Goal: Task Accomplishment & Management: Manage account settings

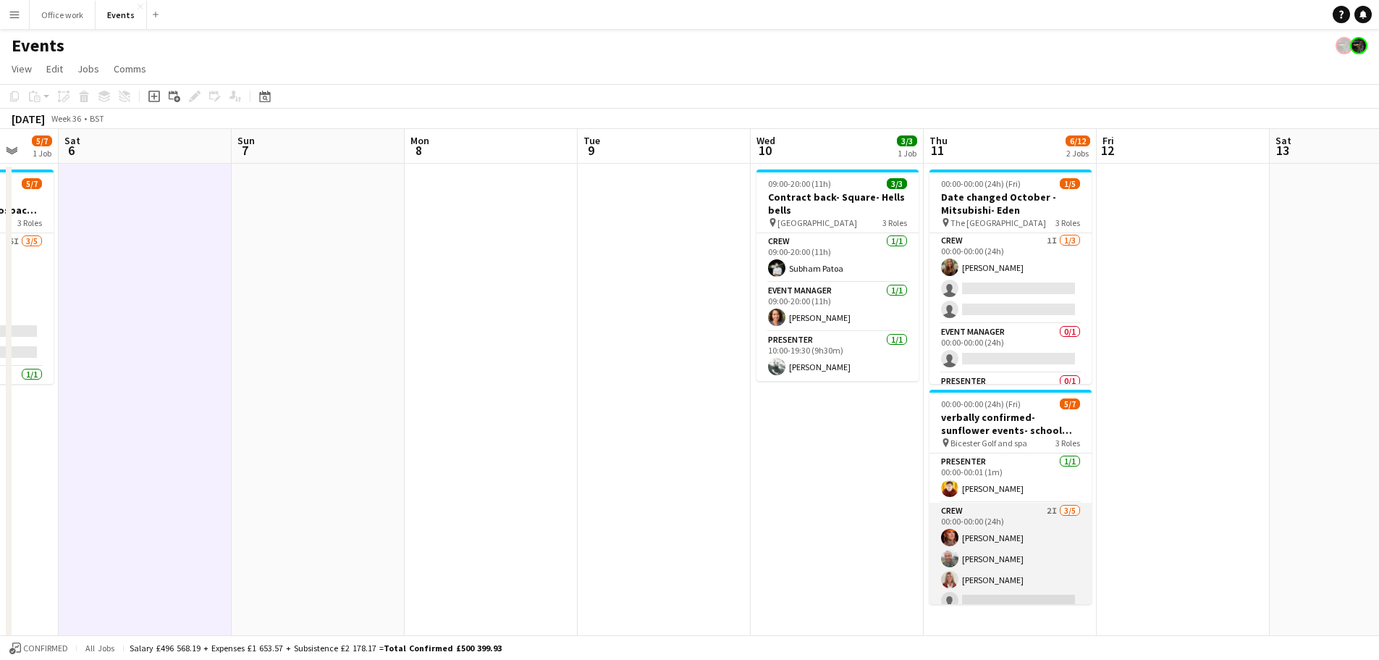
scroll to position [81, 0]
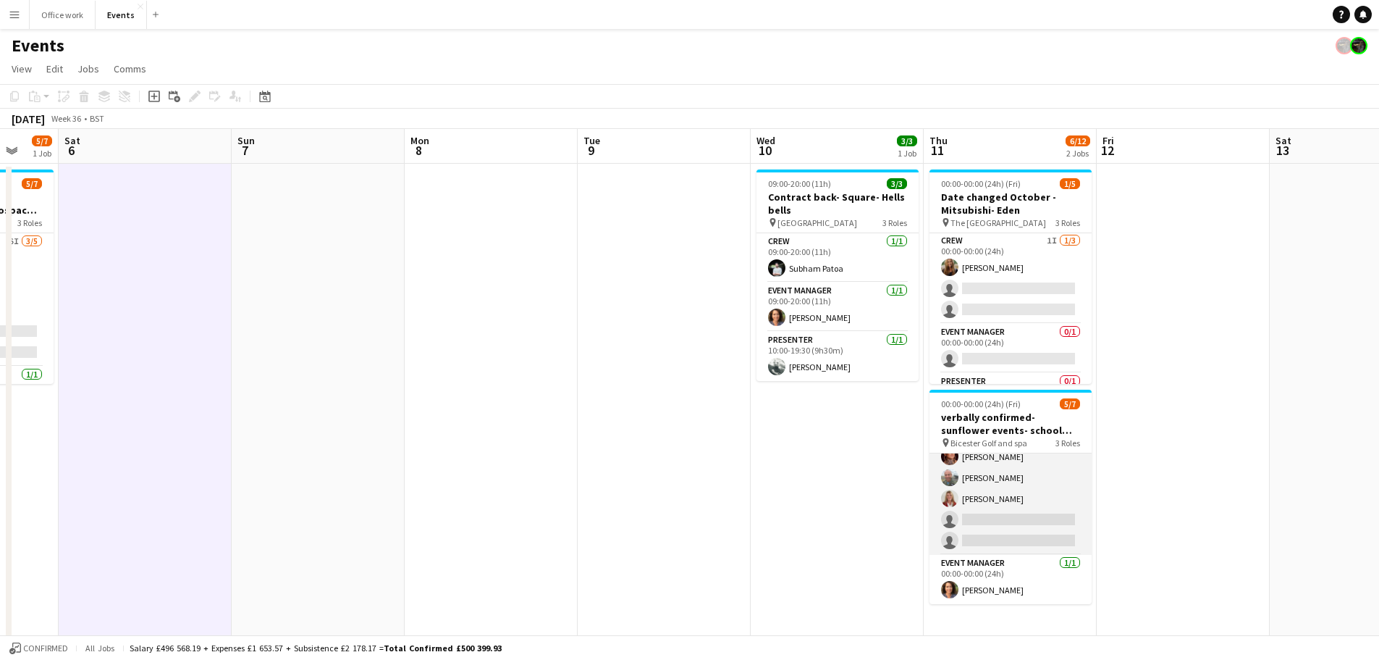
click at [1029, 490] on app-card-role "Crew 2I [DATE] 00:00-00:00 (24h) [PERSON_NAME] [PERSON_NAME] [PERSON_NAME] sing…" at bounding box center [1011, 487] width 162 height 133
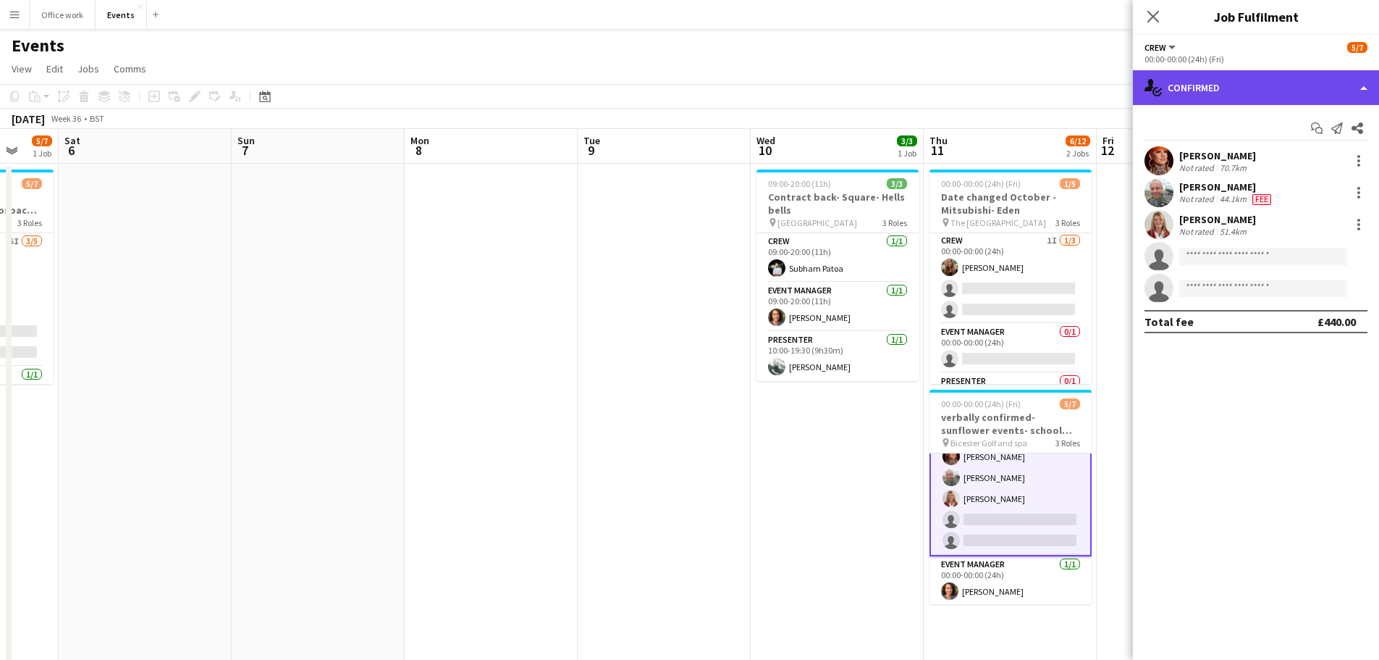
drag, startPoint x: 1246, startPoint y: 92, endPoint x: 1263, endPoint y: 78, distance: 22.2
click at [1263, 78] on div "single-neutral-actions-check-2 Confirmed" at bounding box center [1256, 87] width 246 height 35
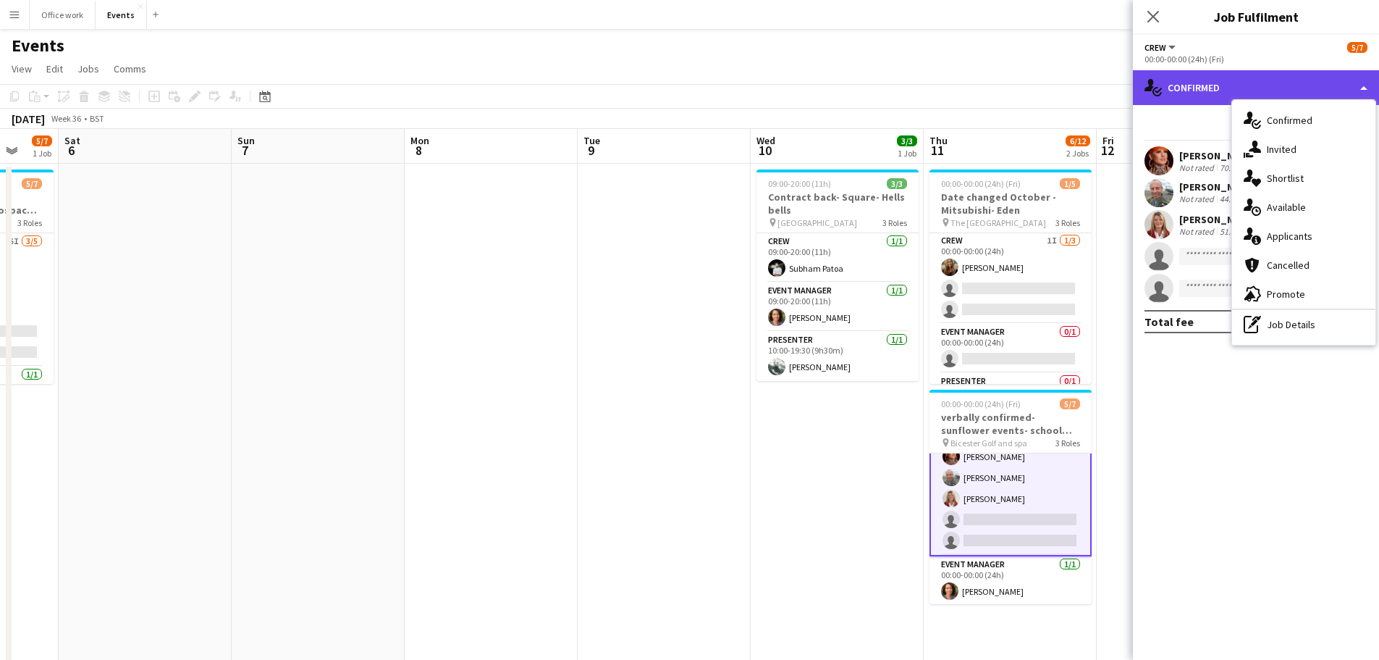
click at [1263, 78] on div "single-neutral-actions-check-2 Confirmed" at bounding box center [1256, 87] width 246 height 35
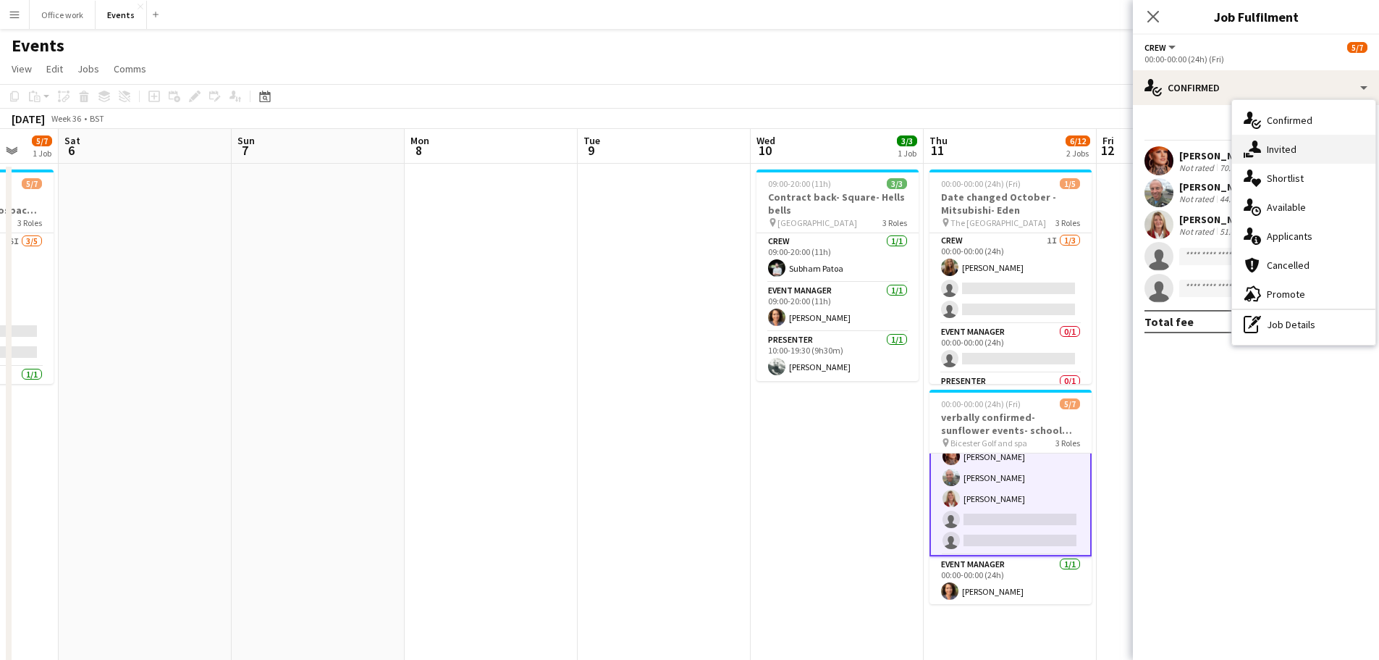
click at [1272, 149] on div "single-neutral-actions-share-1 Invited" at bounding box center [1303, 149] width 143 height 29
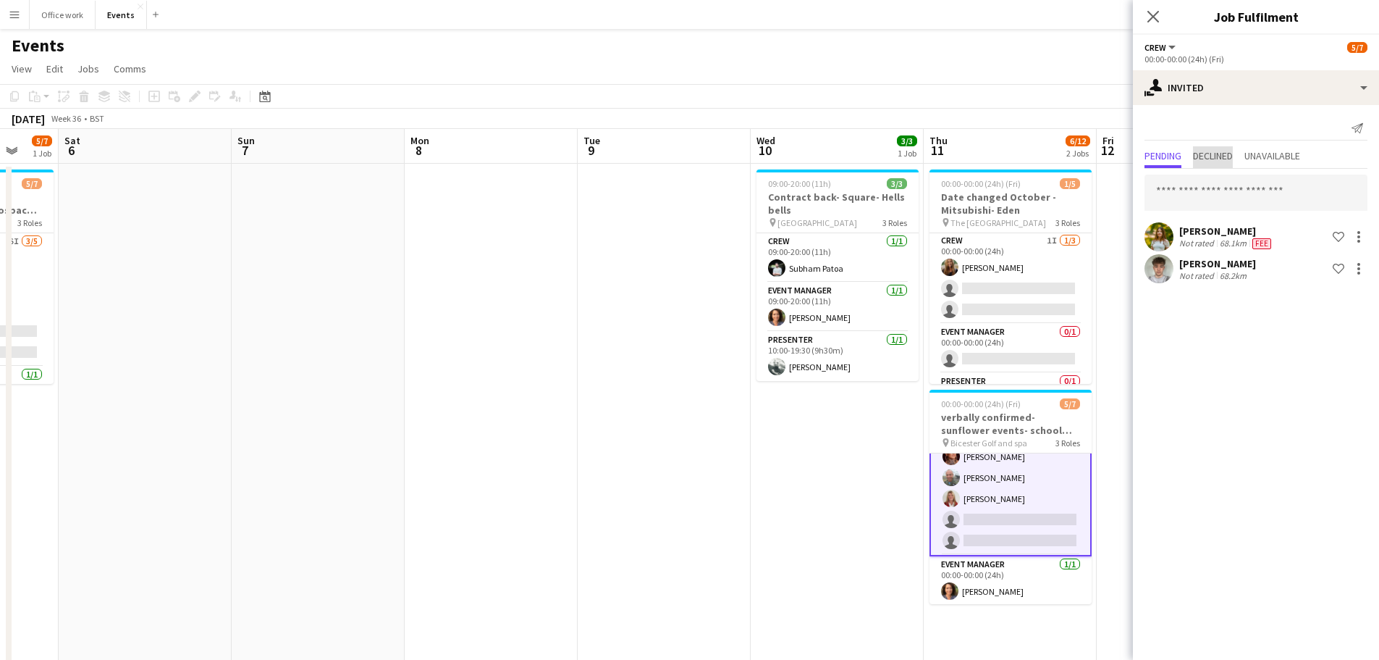
click at [1224, 155] on span "Declined" at bounding box center [1213, 156] width 40 height 10
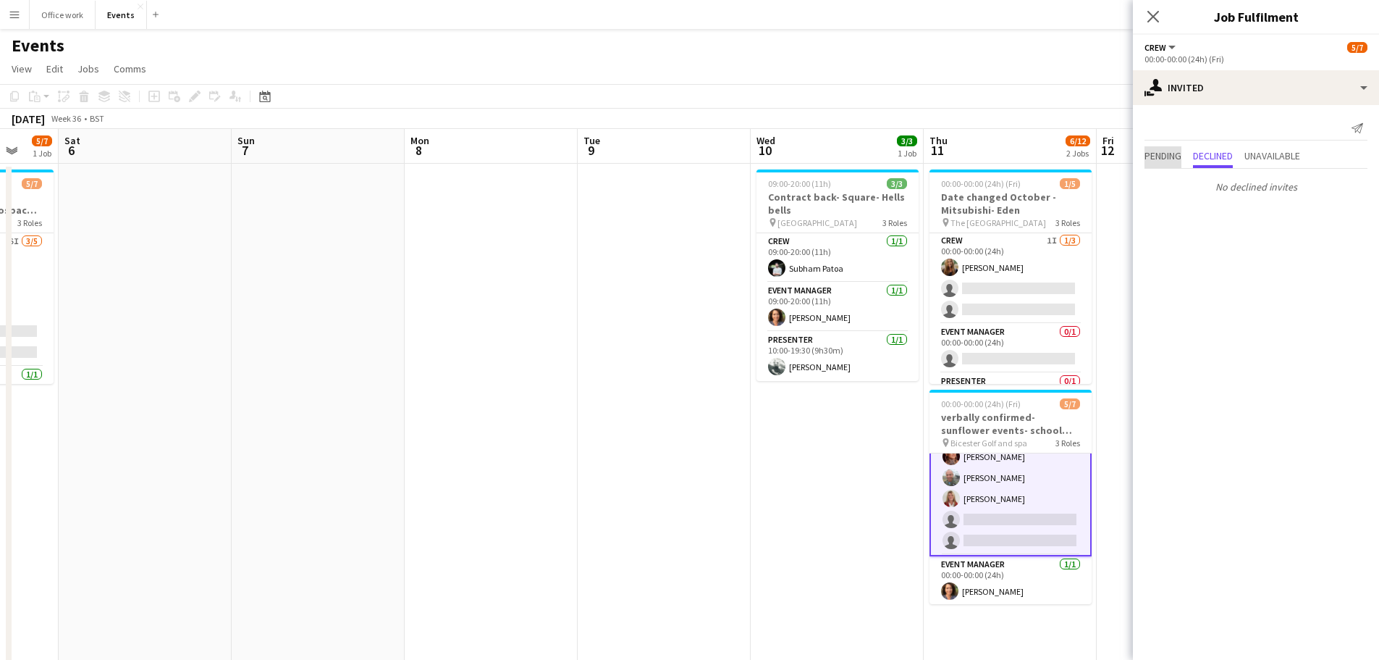
click at [1178, 156] on span "Pending" at bounding box center [1163, 156] width 37 height 10
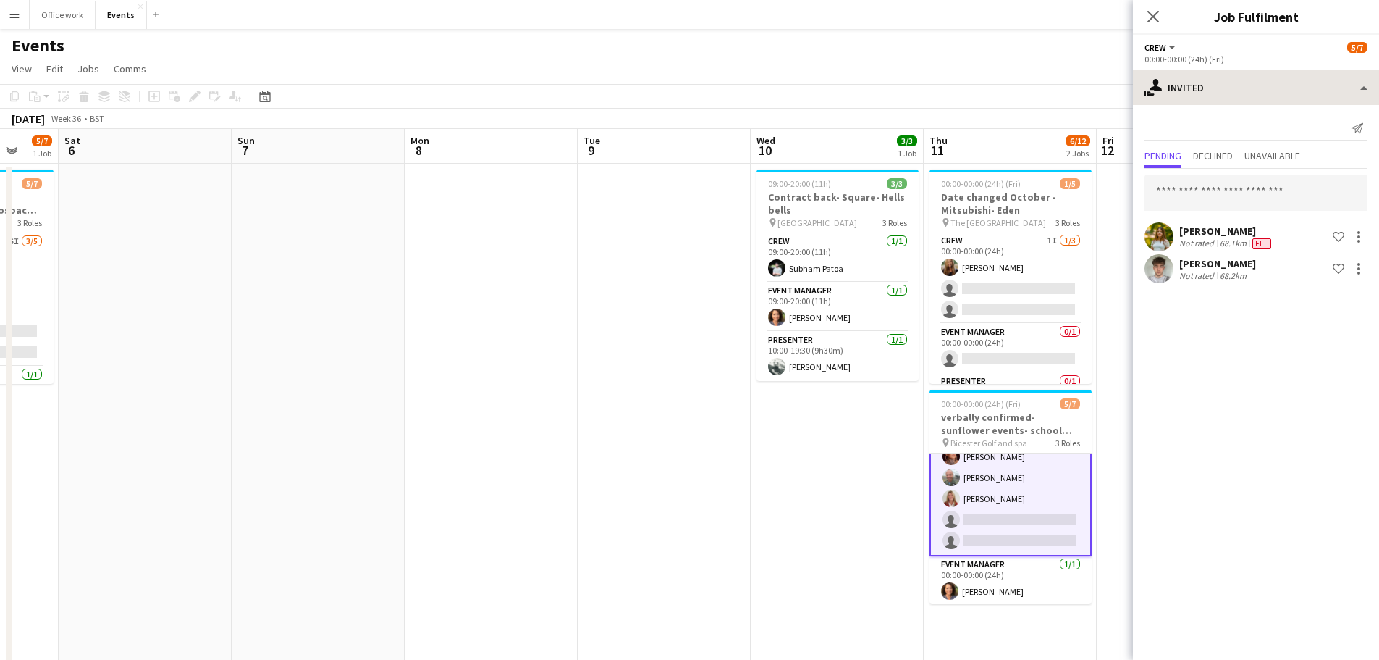
drag, startPoint x: 1243, startPoint y: 66, endPoint x: 1244, endPoint y: 84, distance: 18.1
click at [1244, 84] on div "Crew All roles Crew [DATE] 00:00-00:00 (24h) (Fri) single-neutral-actions-share…" at bounding box center [1256, 347] width 246 height 625
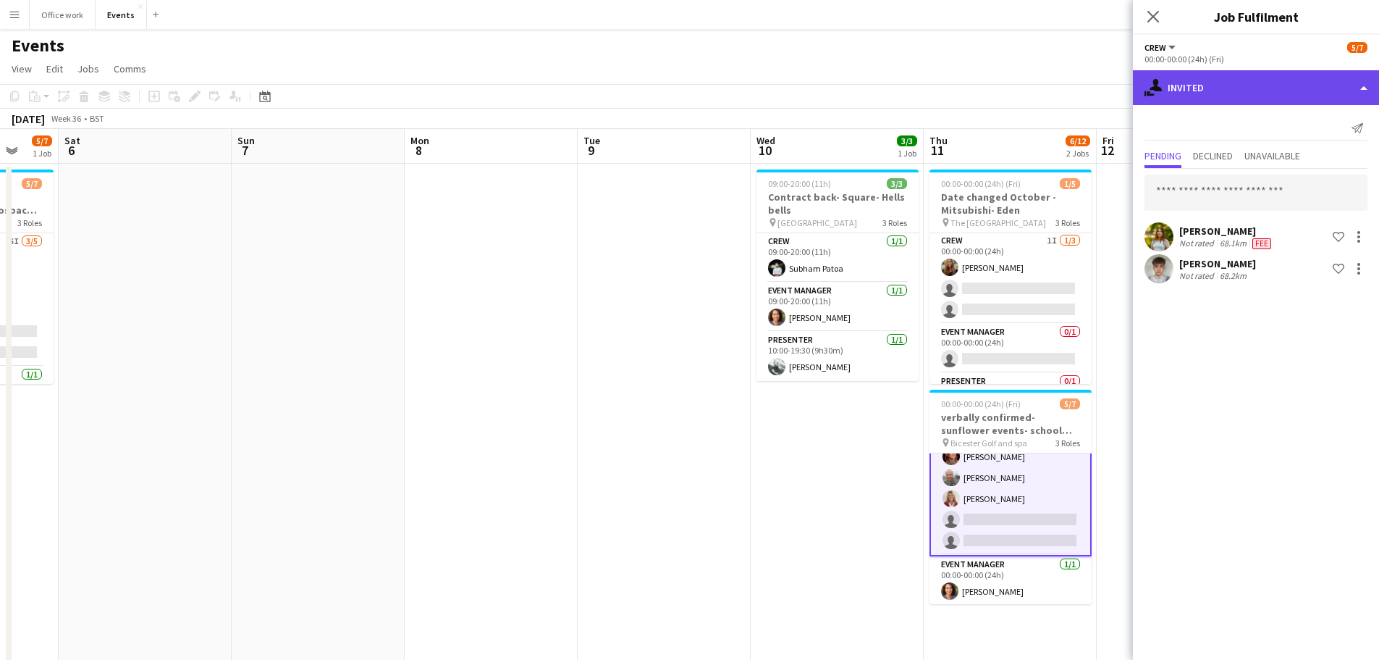
click at [1244, 84] on div "single-neutral-actions-share-1 Invited" at bounding box center [1256, 87] width 246 height 35
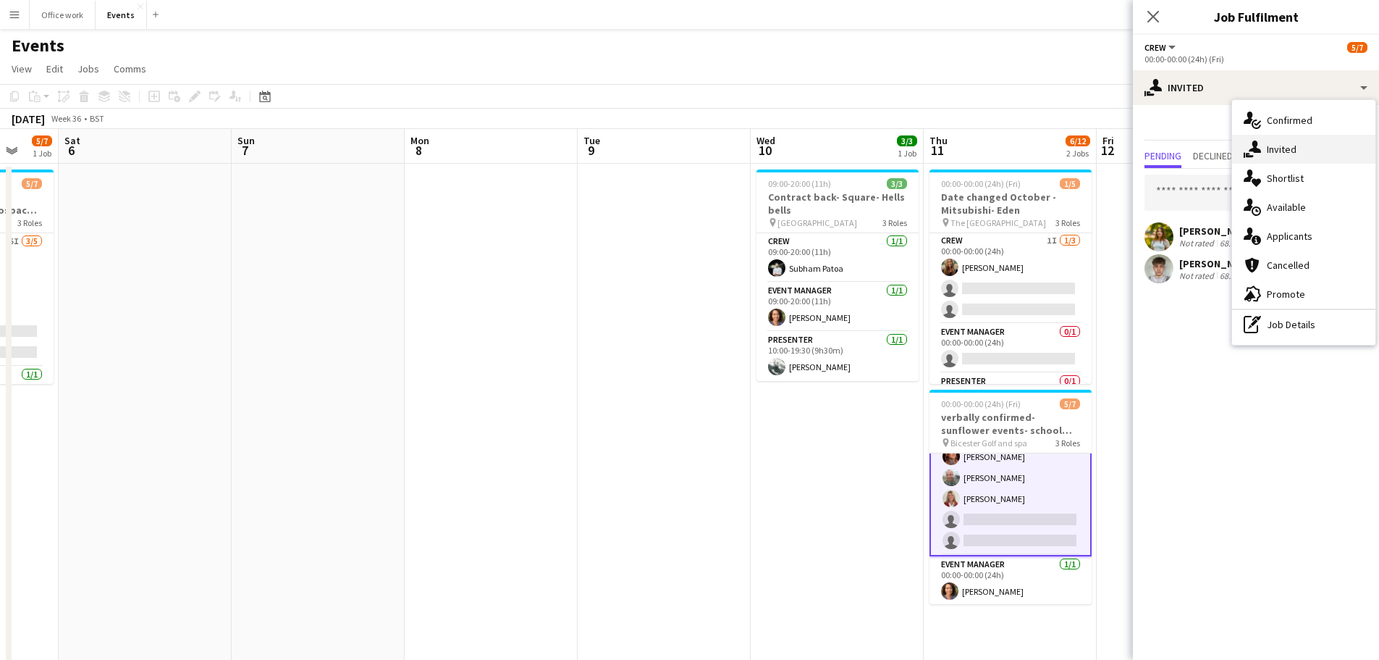
click at [1272, 151] on div "single-neutral-actions-share-1 Invited" at bounding box center [1303, 149] width 143 height 29
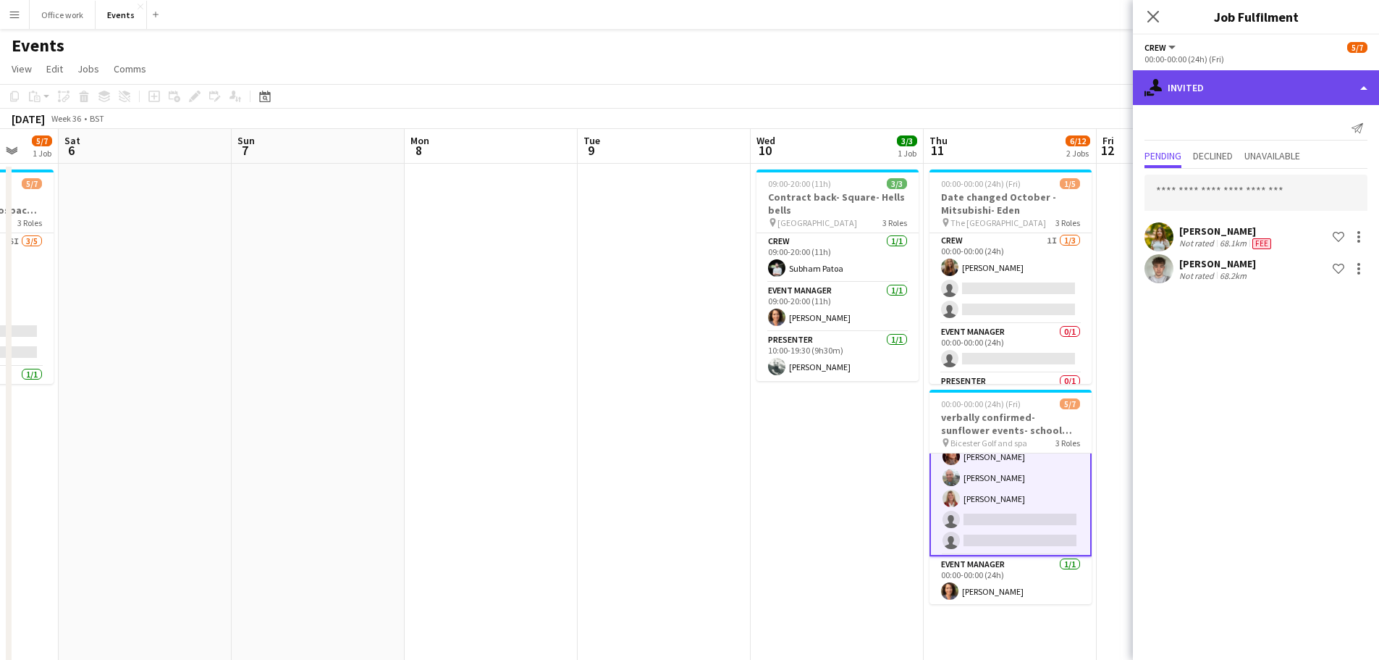
click at [1243, 92] on div "single-neutral-actions-share-1 Invited" at bounding box center [1256, 87] width 246 height 35
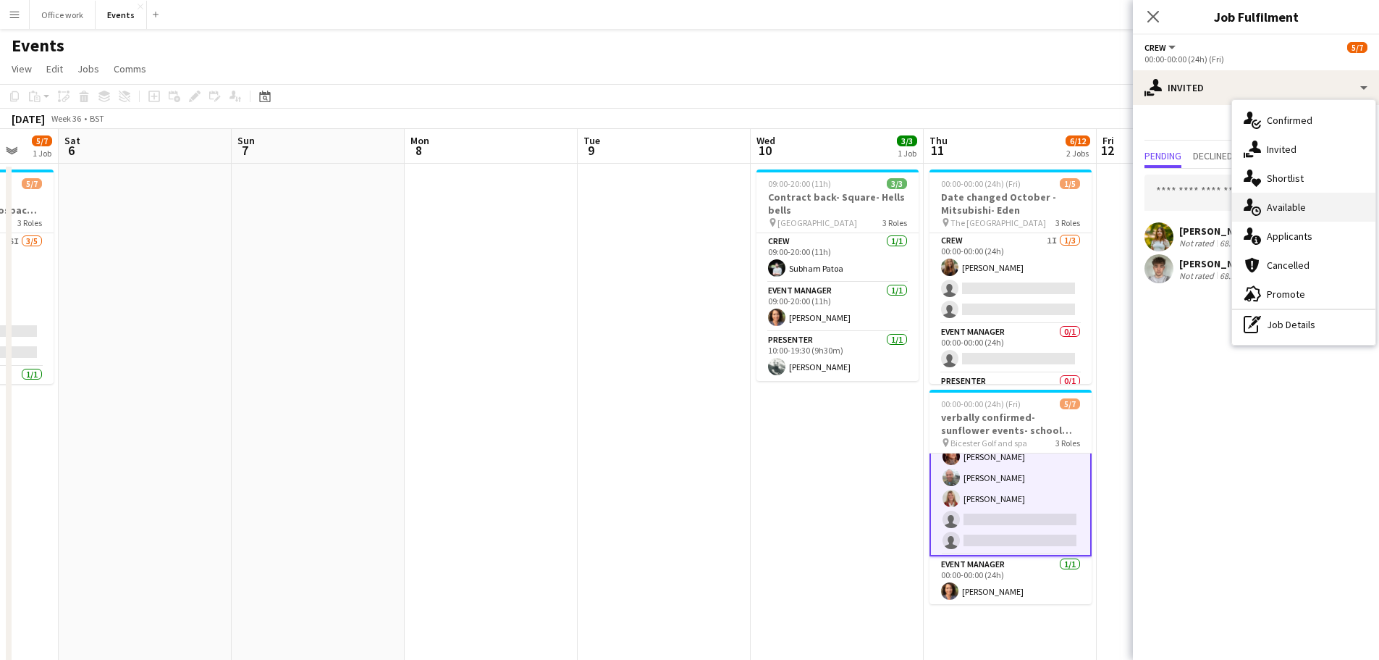
click at [1265, 194] on div "single-neutral-actions-upload Available" at bounding box center [1303, 207] width 143 height 29
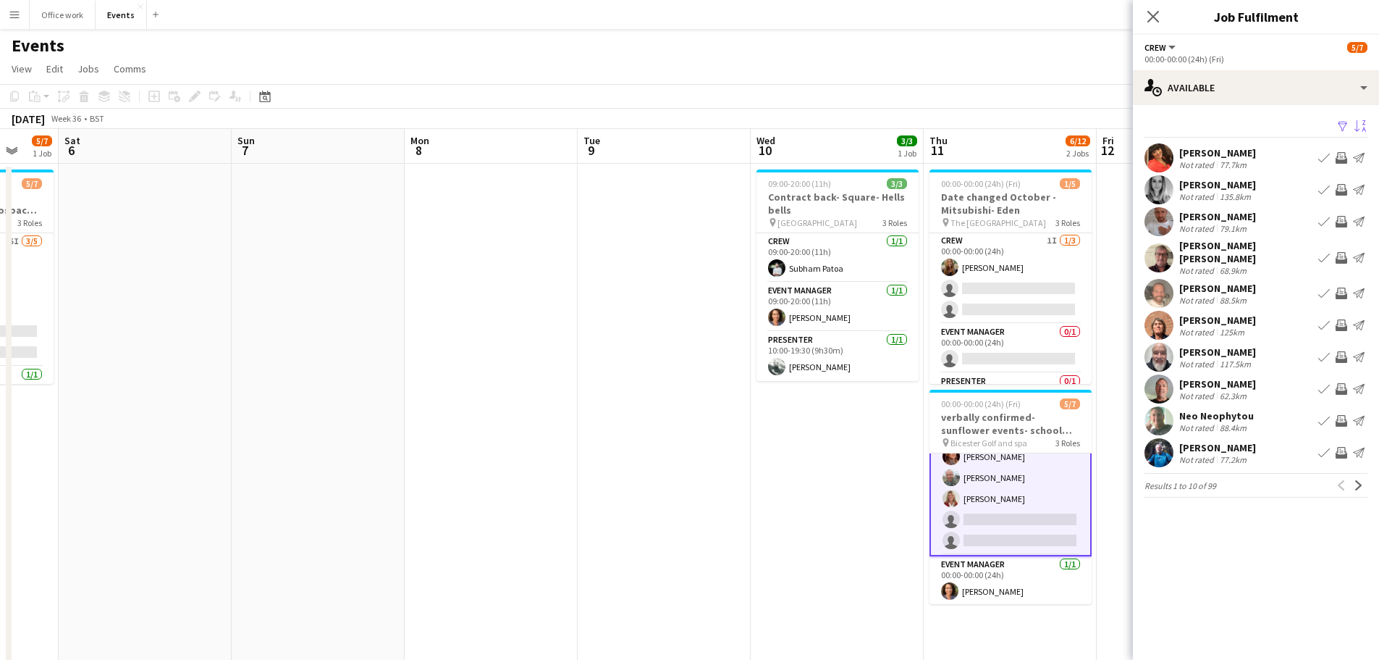
click at [1355, 125] on app-icon "Sort asc" at bounding box center [1361, 127] width 12 height 14
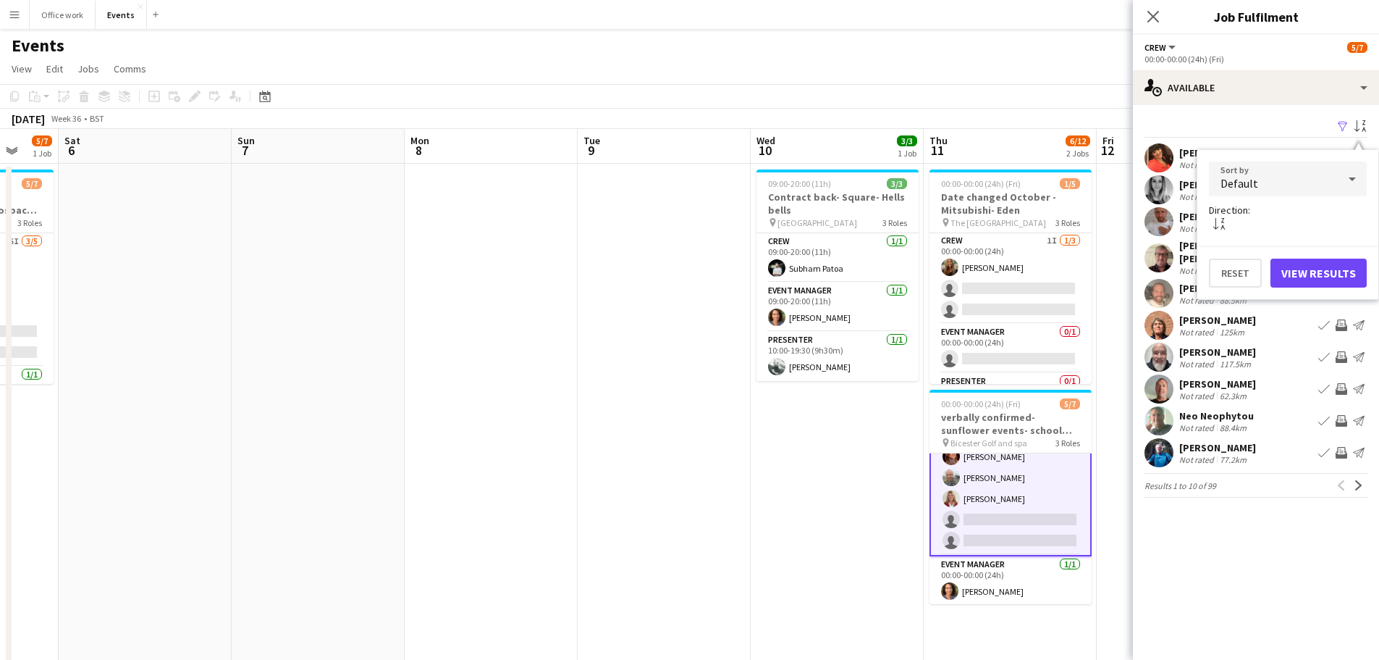
click at [1283, 174] on div "Default" at bounding box center [1273, 178] width 129 height 35
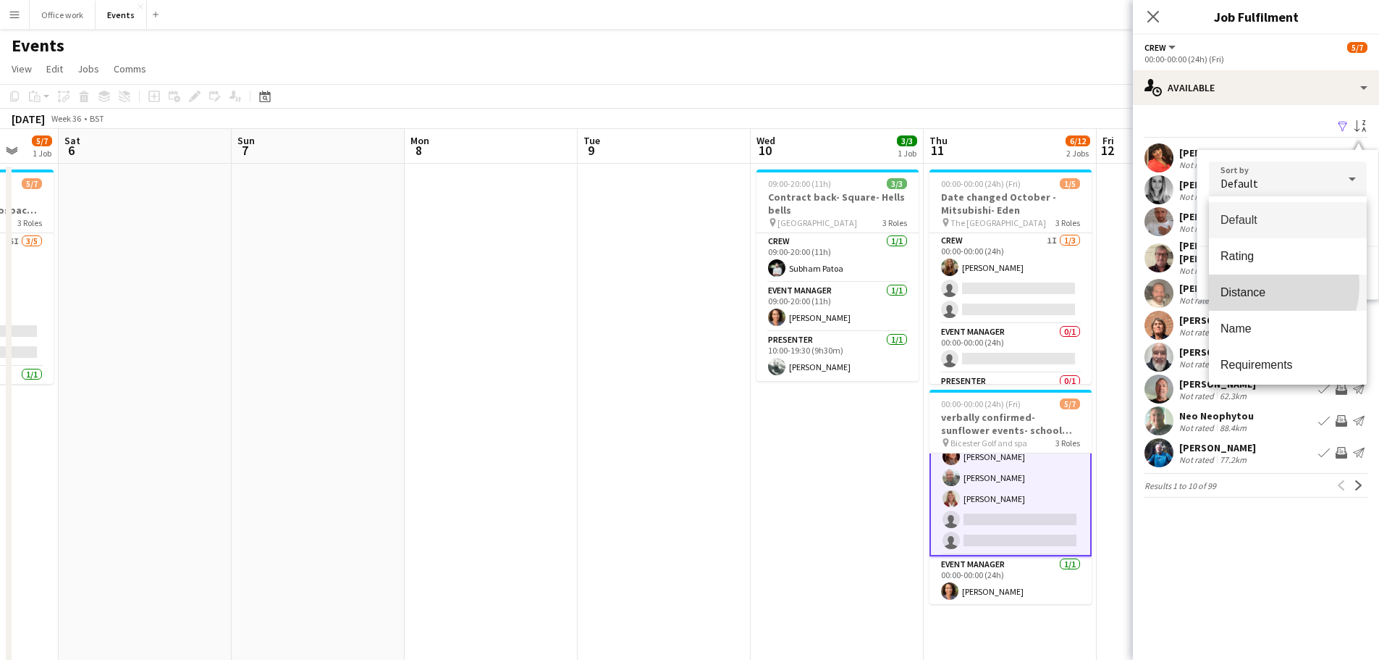
click at [1257, 285] on span "Distance" at bounding box center [1288, 292] width 135 height 14
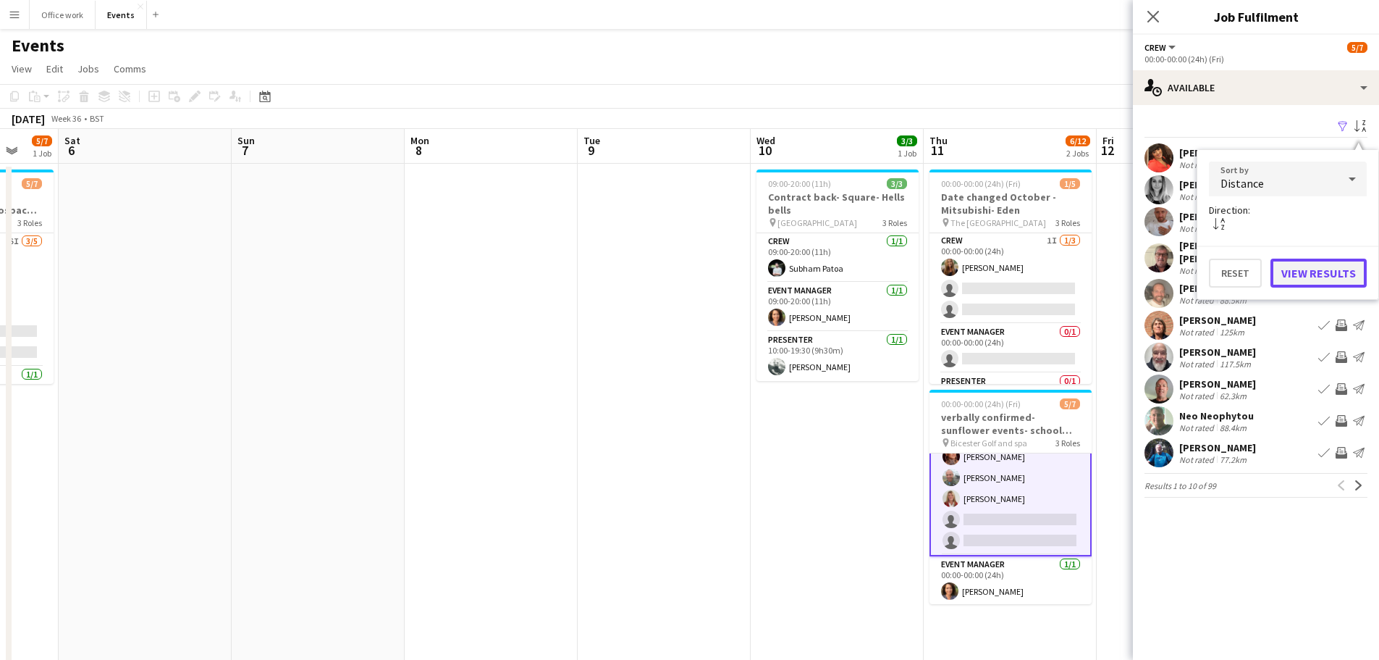
click at [1300, 266] on button "View Results" at bounding box center [1319, 273] width 96 height 29
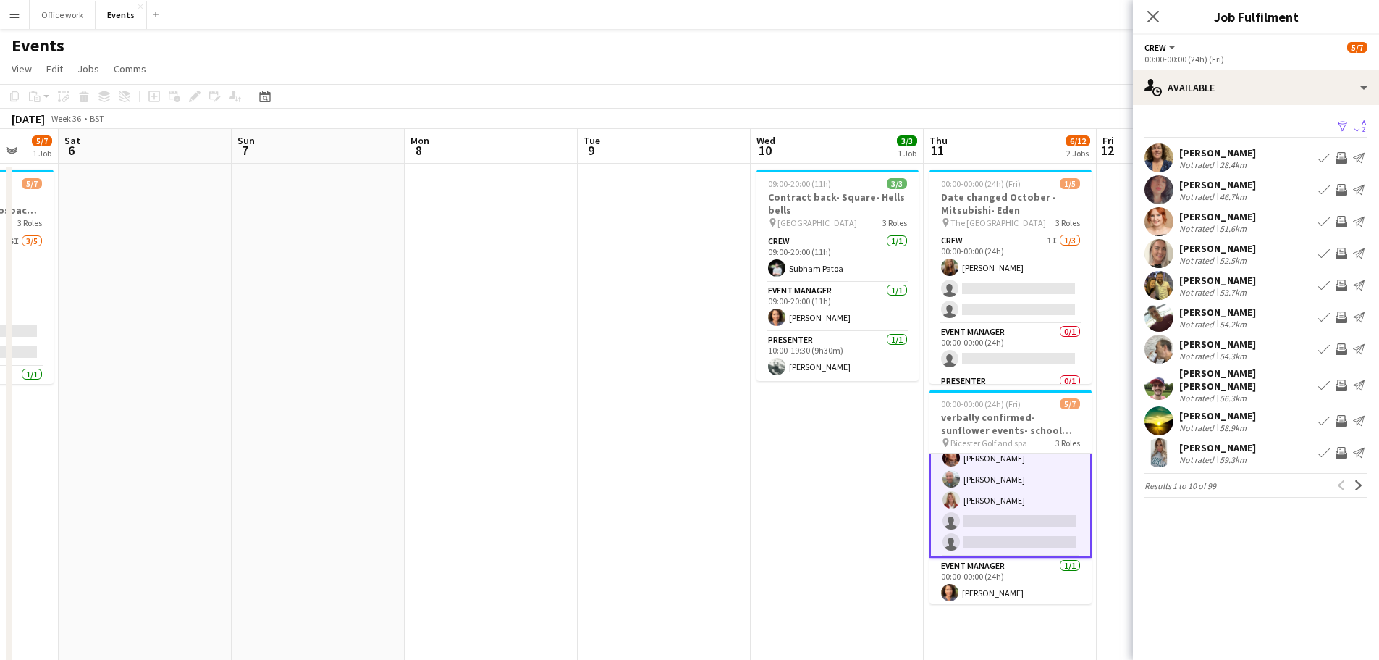
scroll to position [84, 0]
click at [1358, 480] on app-icon "Next" at bounding box center [1359, 485] width 10 height 10
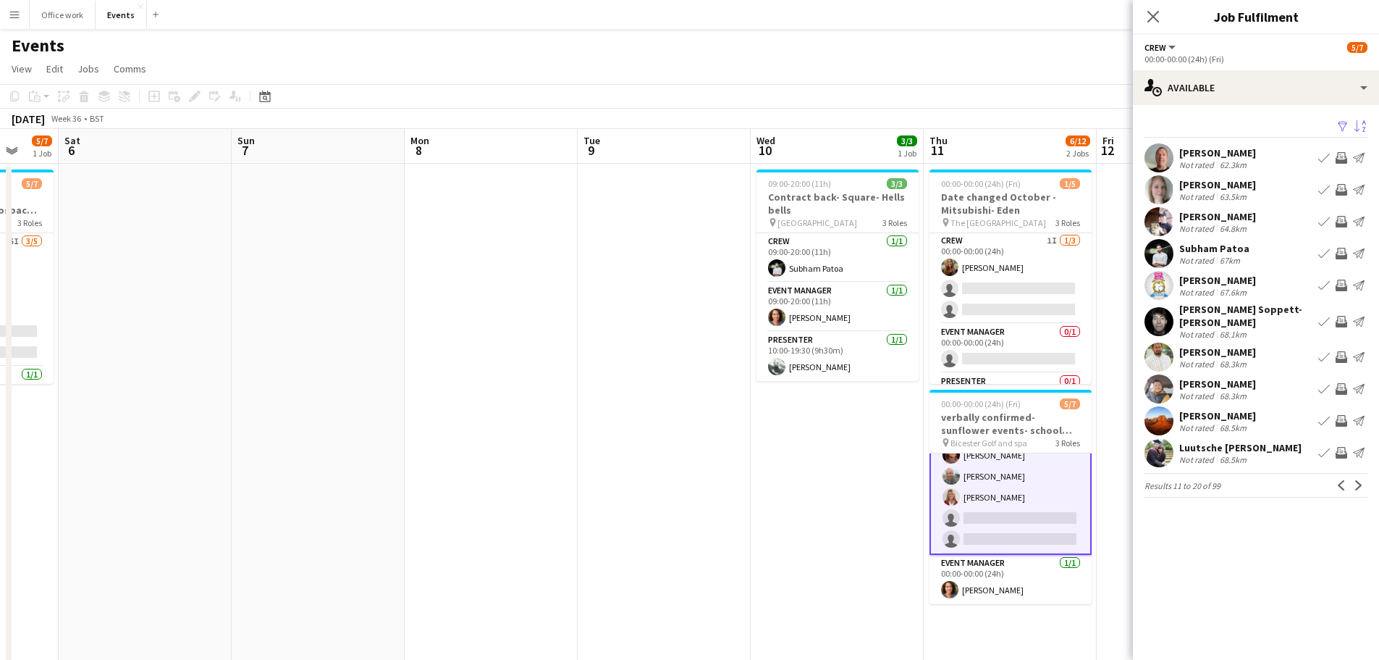
click at [1358, 480] on app-icon "Next" at bounding box center [1359, 485] width 10 height 10
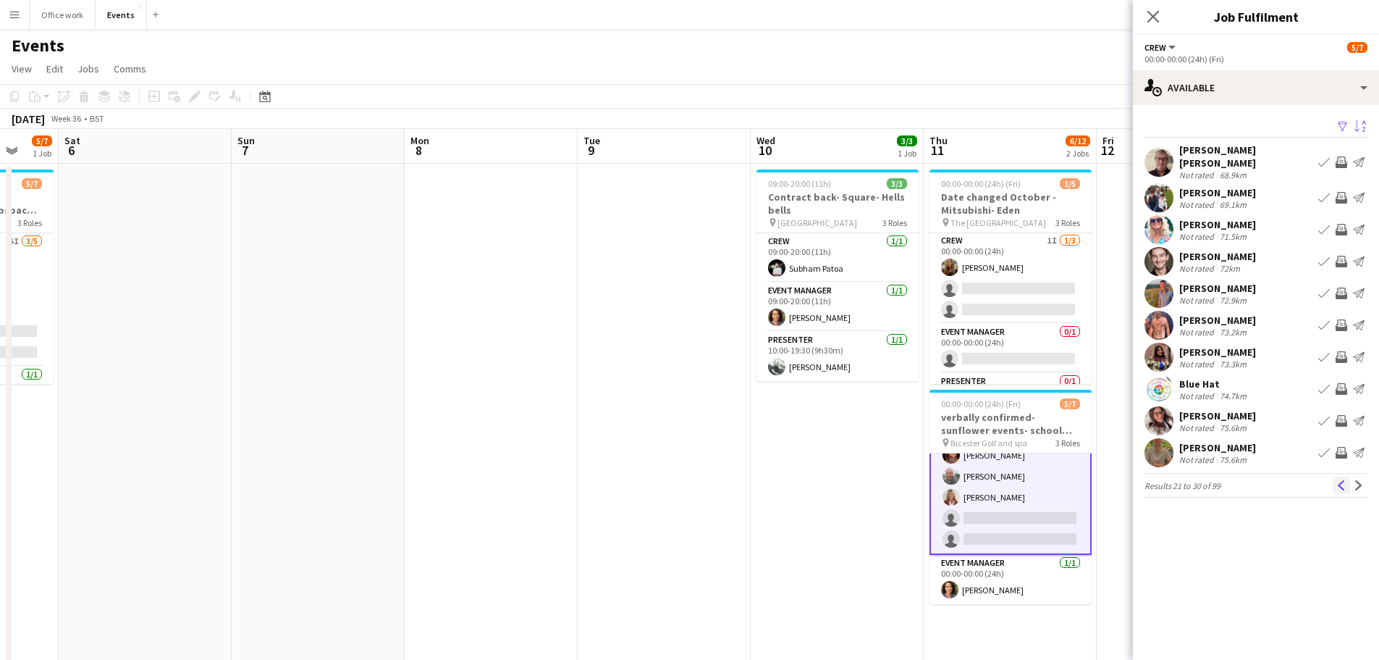
click at [1344, 480] on app-icon "Previous" at bounding box center [1342, 485] width 10 height 10
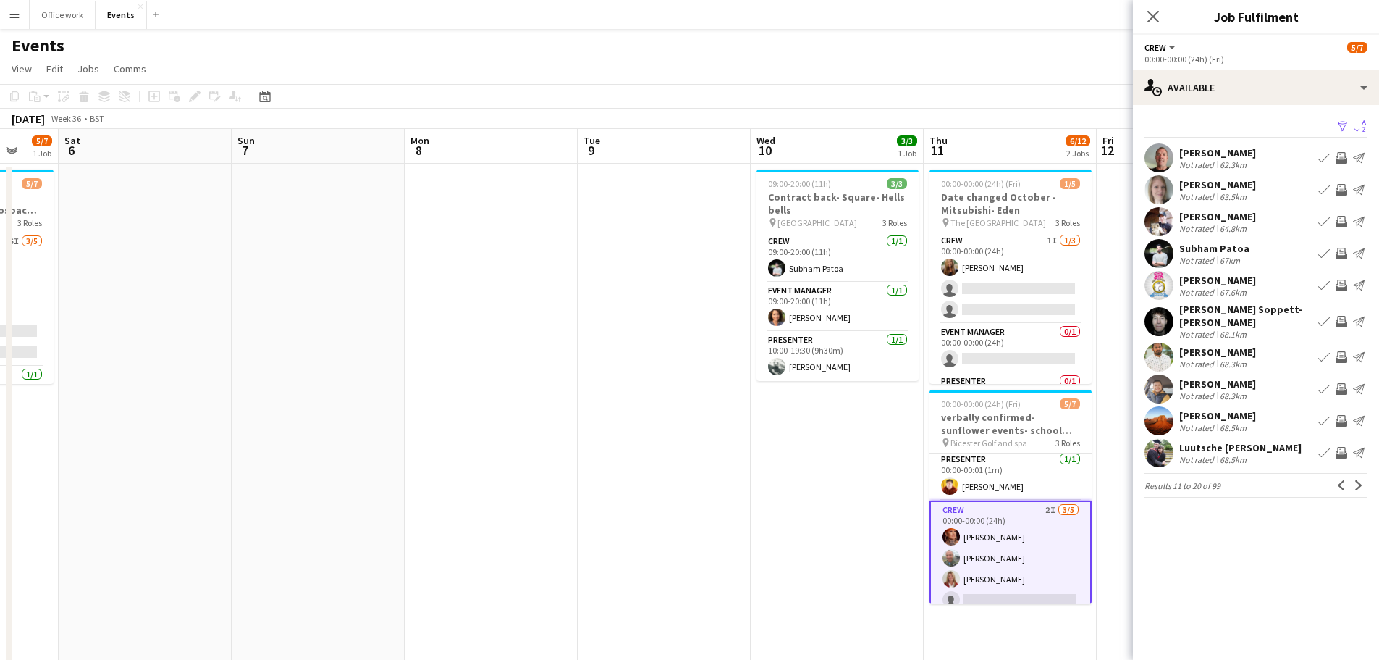
scroll to position [65, 0]
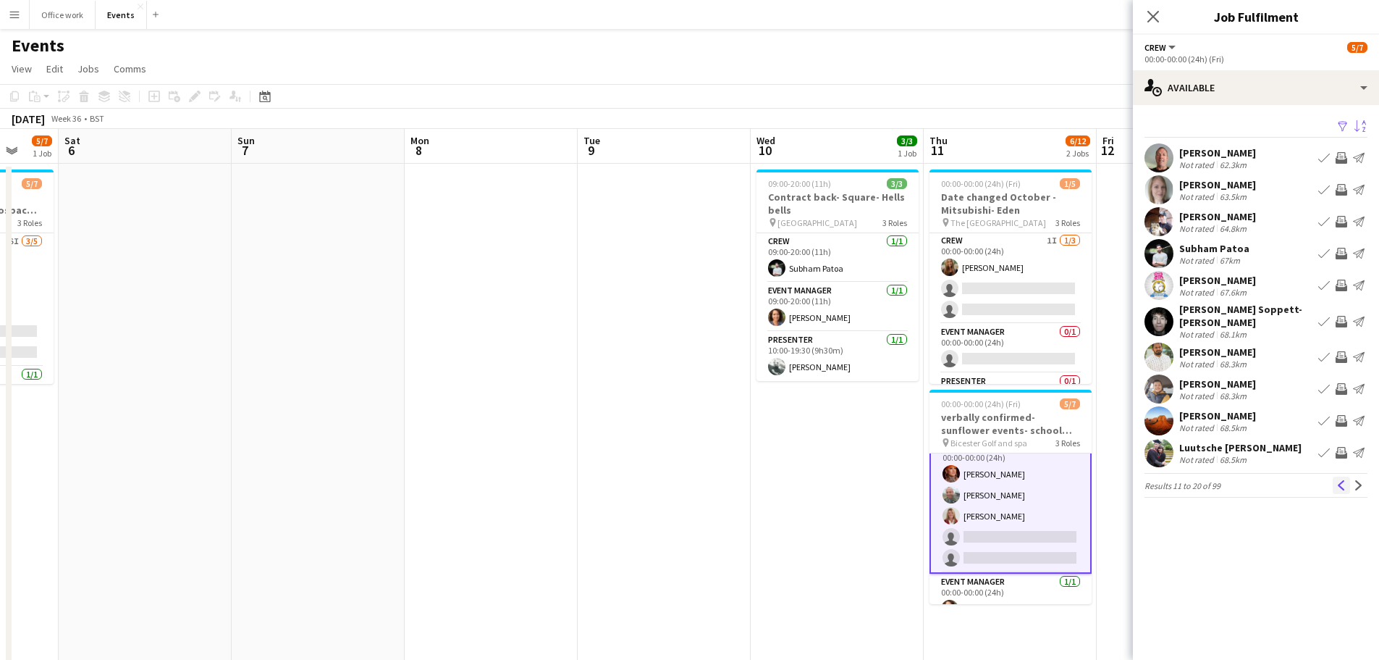
click at [1338, 480] on app-icon "Previous" at bounding box center [1342, 485] width 10 height 10
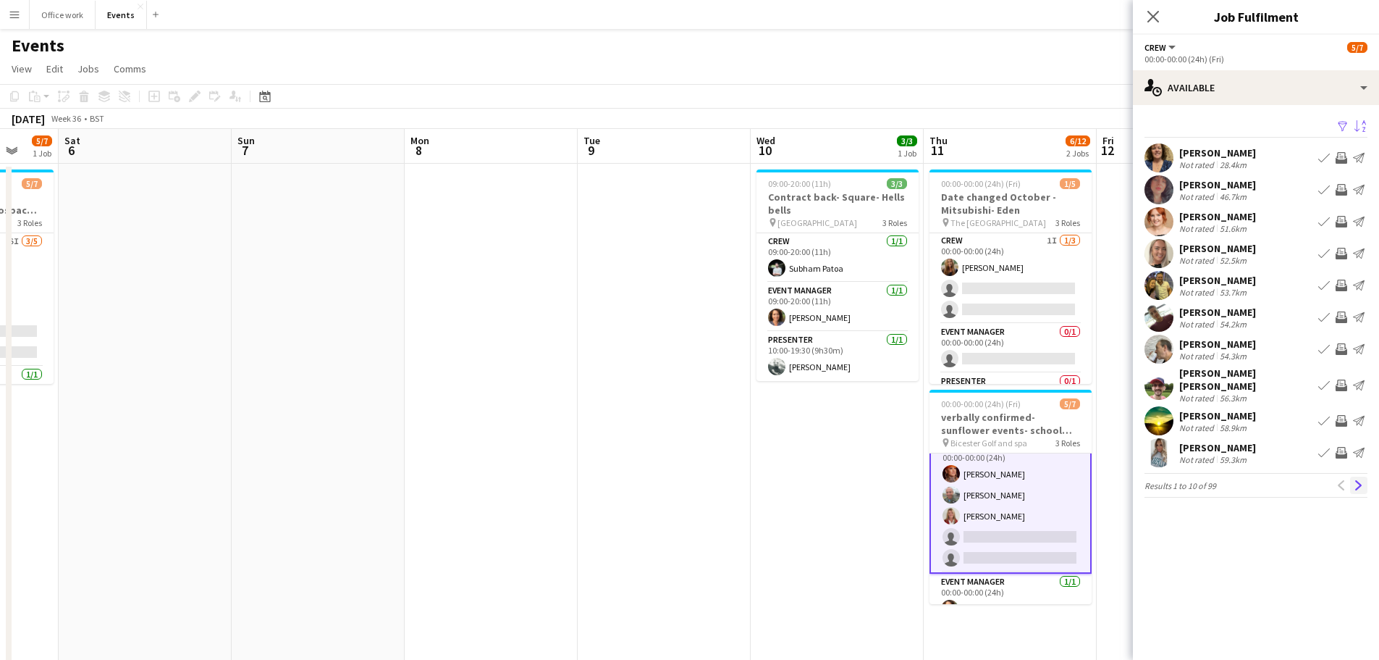
click at [1366, 483] on button "Next" at bounding box center [1359, 484] width 17 height 17
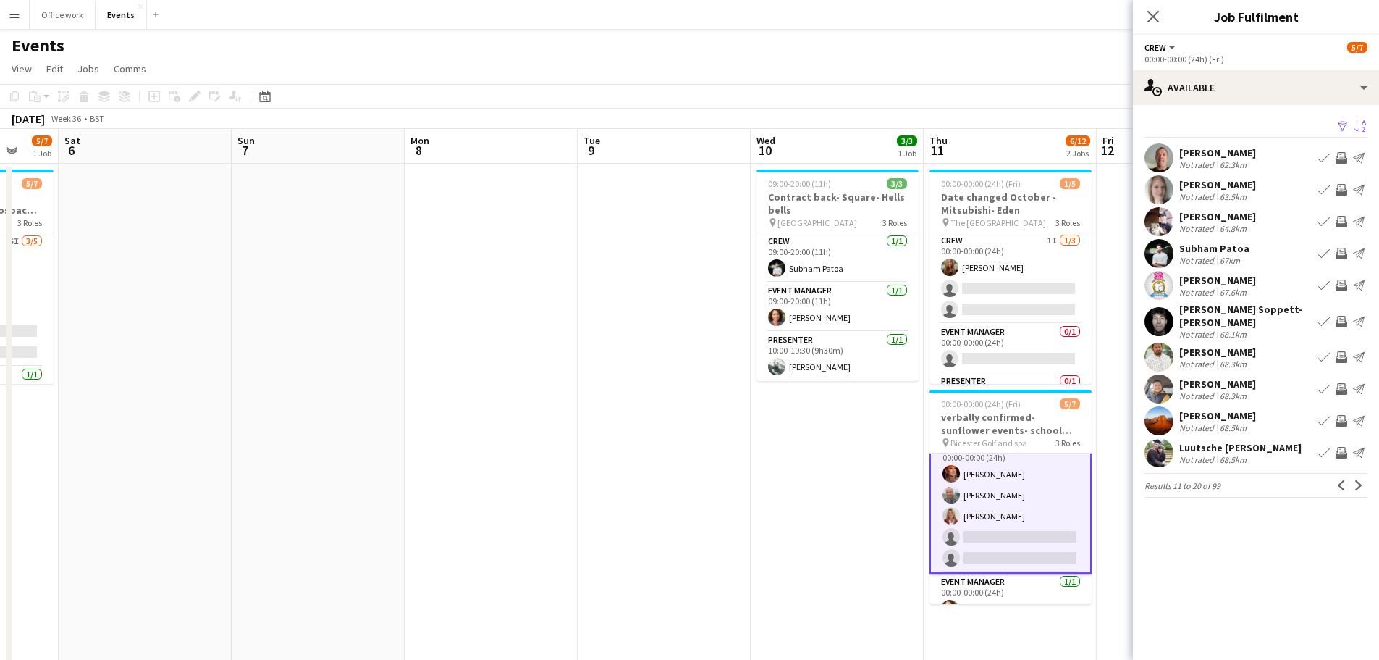
click at [1225, 411] on div "[PERSON_NAME]" at bounding box center [1218, 415] width 77 height 13
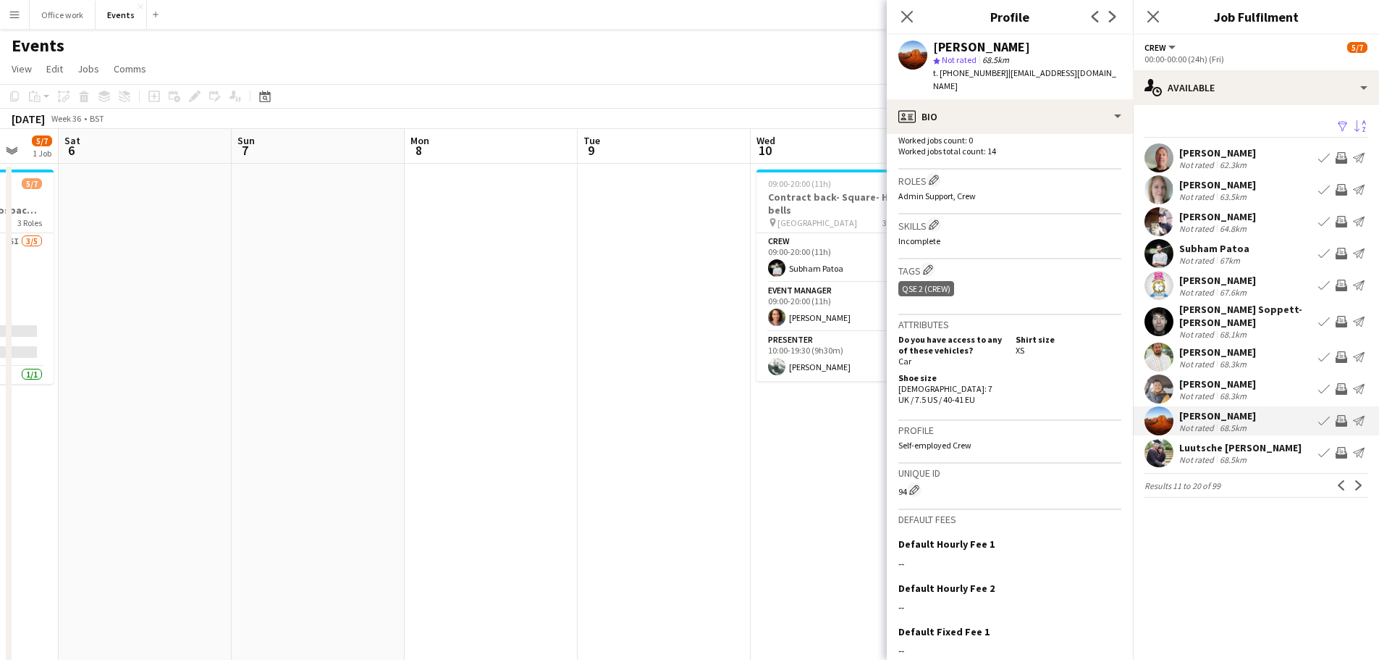
scroll to position [440, 0]
click at [1356, 480] on app-icon "Next" at bounding box center [1359, 485] width 10 height 10
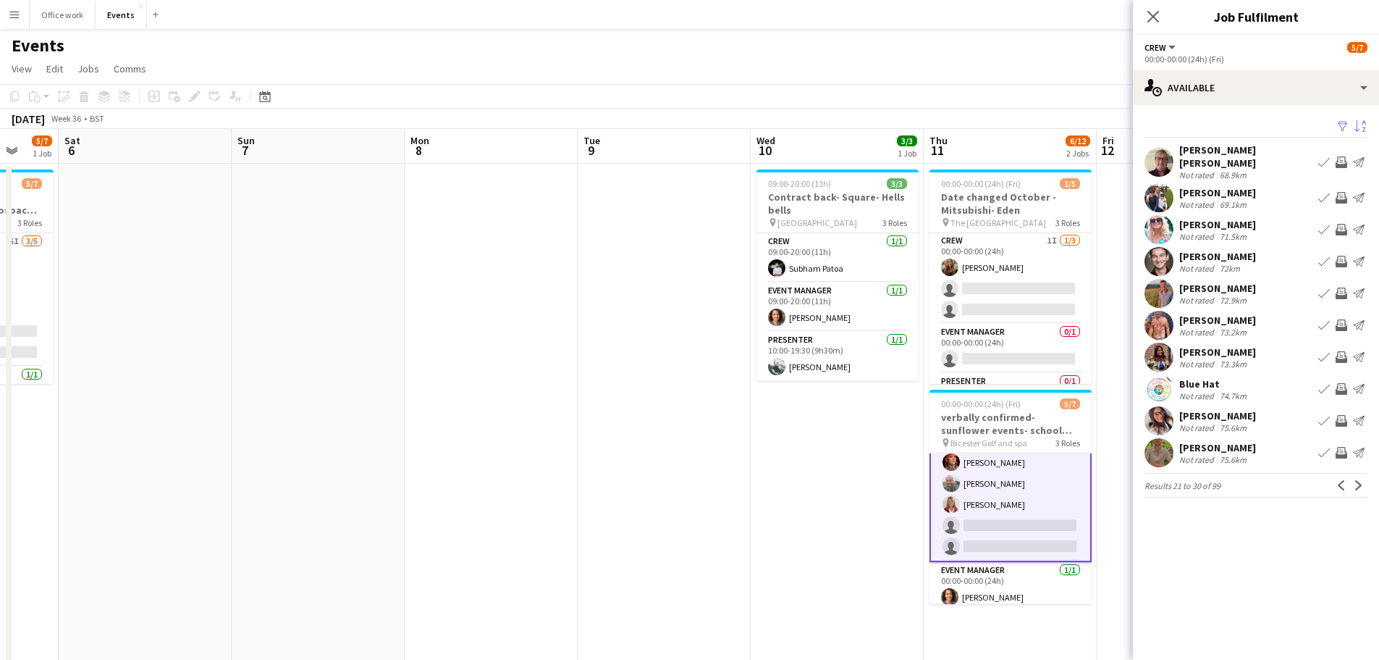
scroll to position [84, 0]
click at [1364, 476] on button "Next" at bounding box center [1359, 484] width 17 height 17
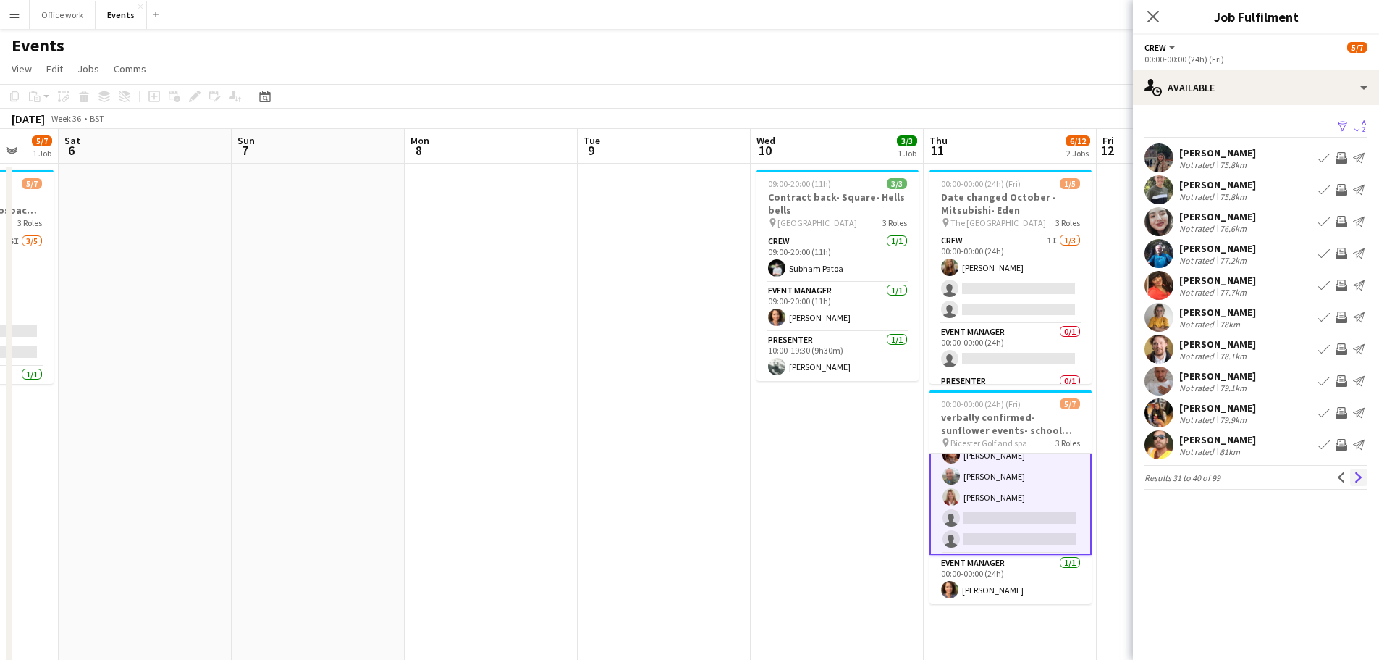
click at [1361, 476] on app-icon "Next" at bounding box center [1359, 477] width 10 height 10
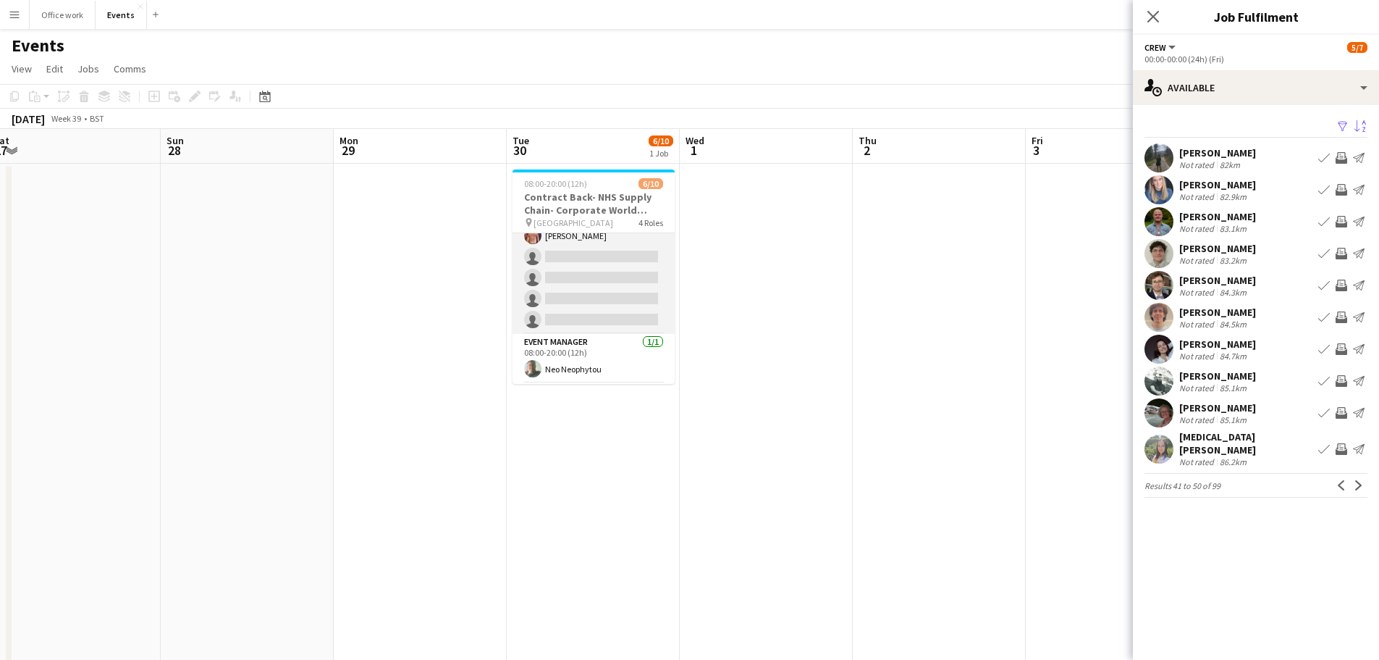
scroll to position [0, 0]
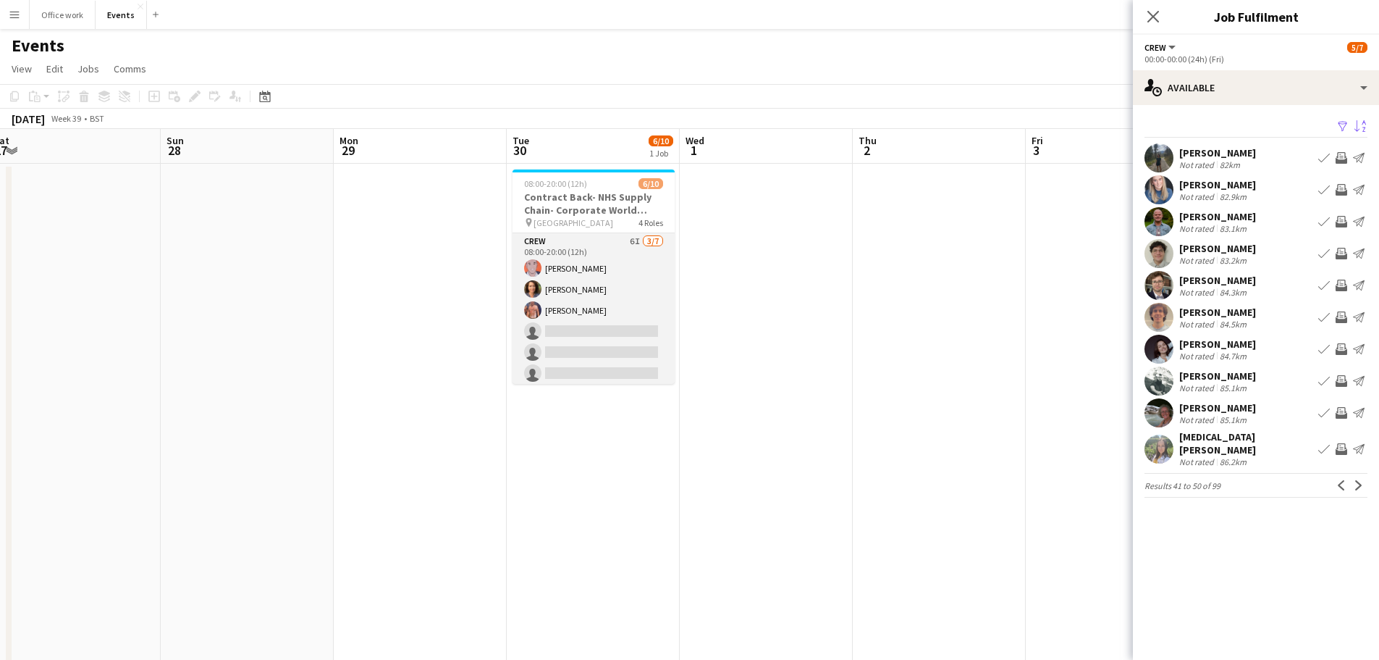
click at [577, 336] on app-card-role "Crew 6I [DATE] 08:00-20:00 (12h) [PERSON_NAME] [PERSON_NAME] [PERSON_NAME] sing…" at bounding box center [594, 320] width 162 height 175
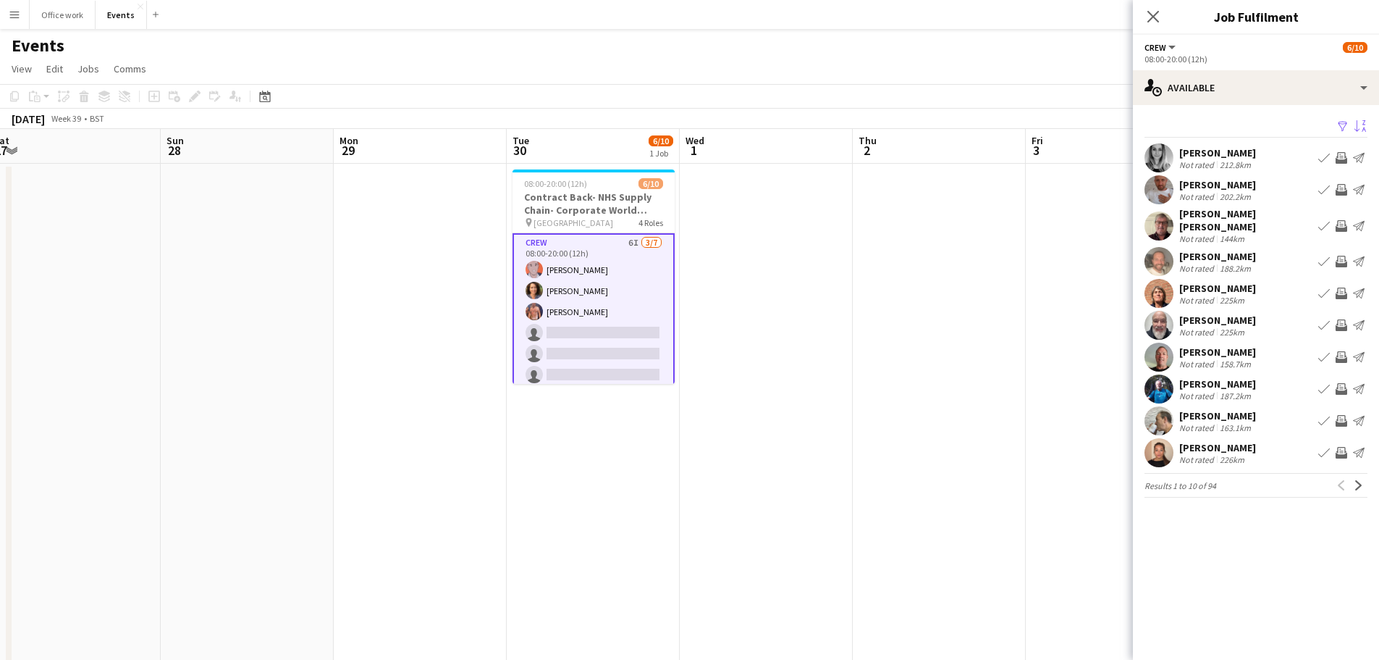
click at [1356, 123] on app-icon "Sort asc" at bounding box center [1361, 127] width 12 height 14
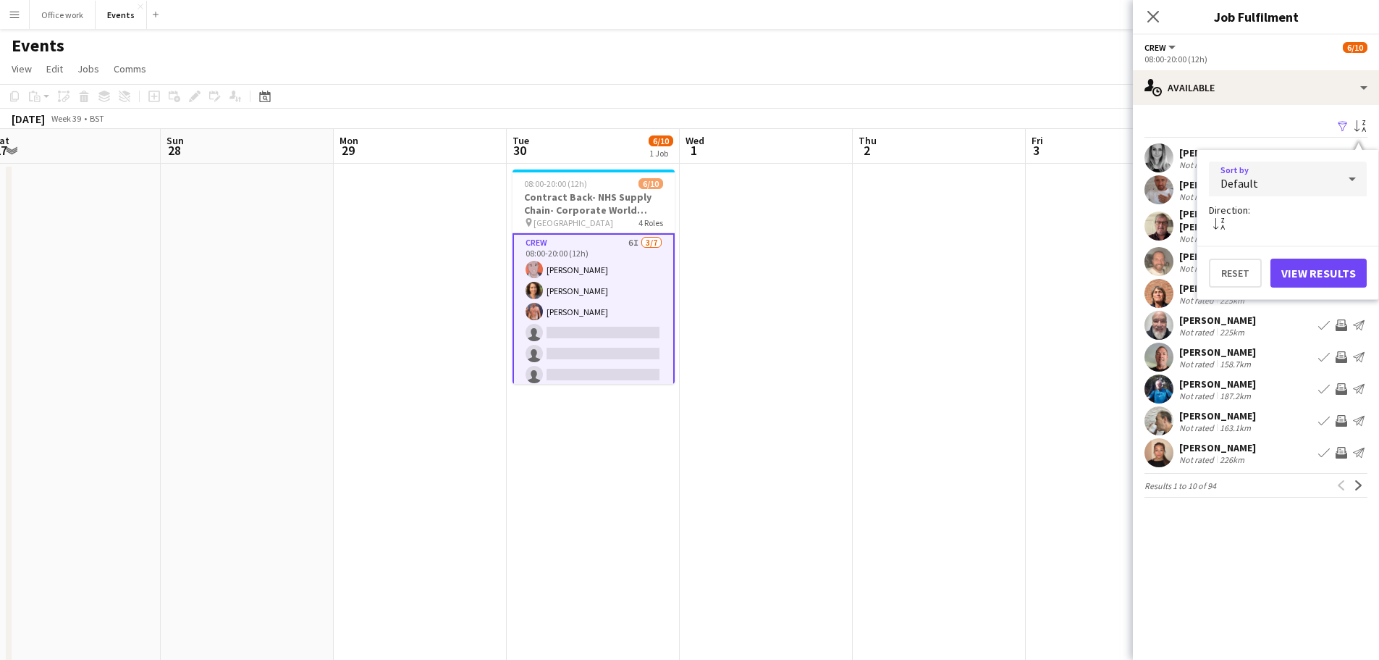
click at [1264, 184] on div "Default" at bounding box center [1273, 178] width 129 height 35
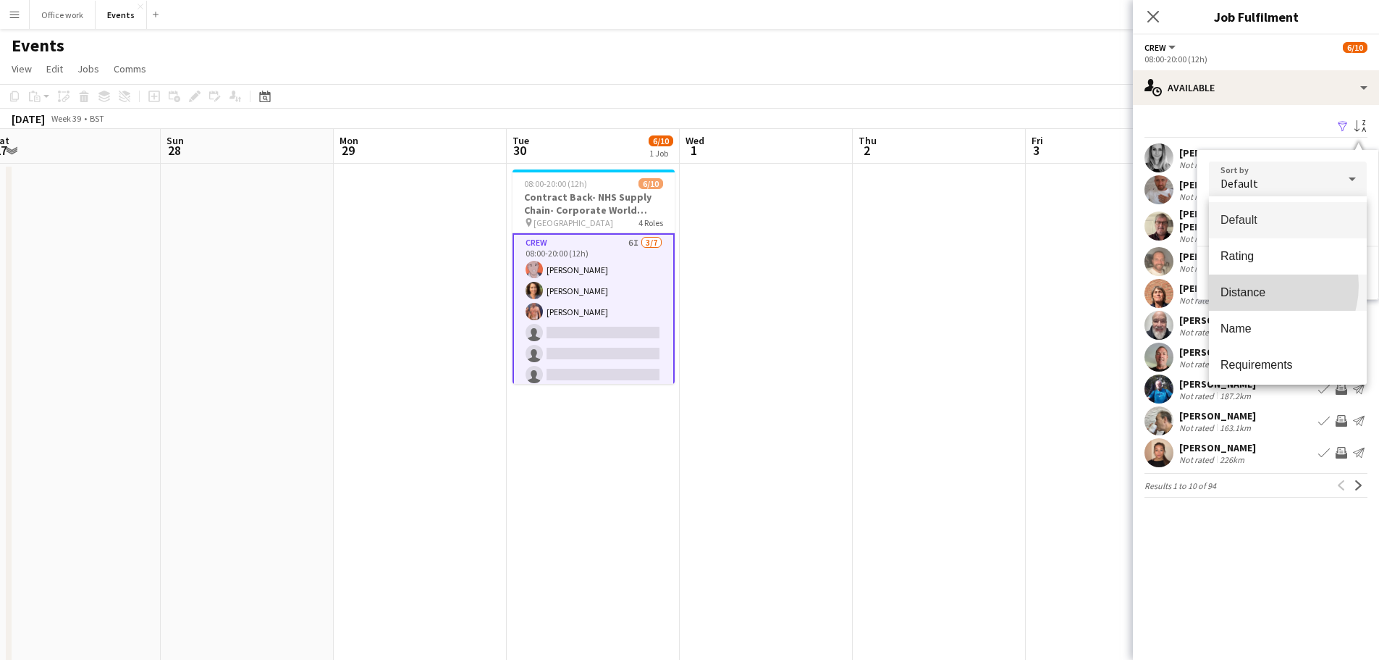
click at [1258, 285] on span "Distance" at bounding box center [1288, 292] width 135 height 14
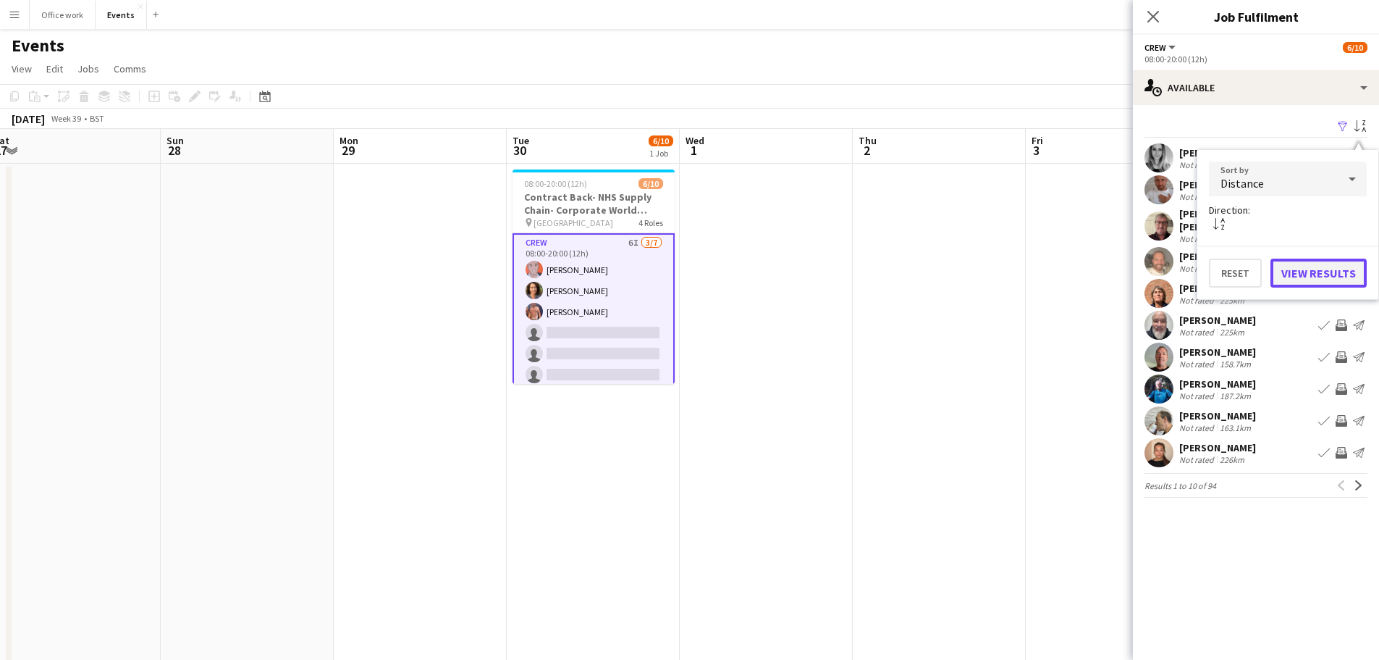
click at [1318, 268] on button "View Results" at bounding box center [1319, 273] width 96 height 29
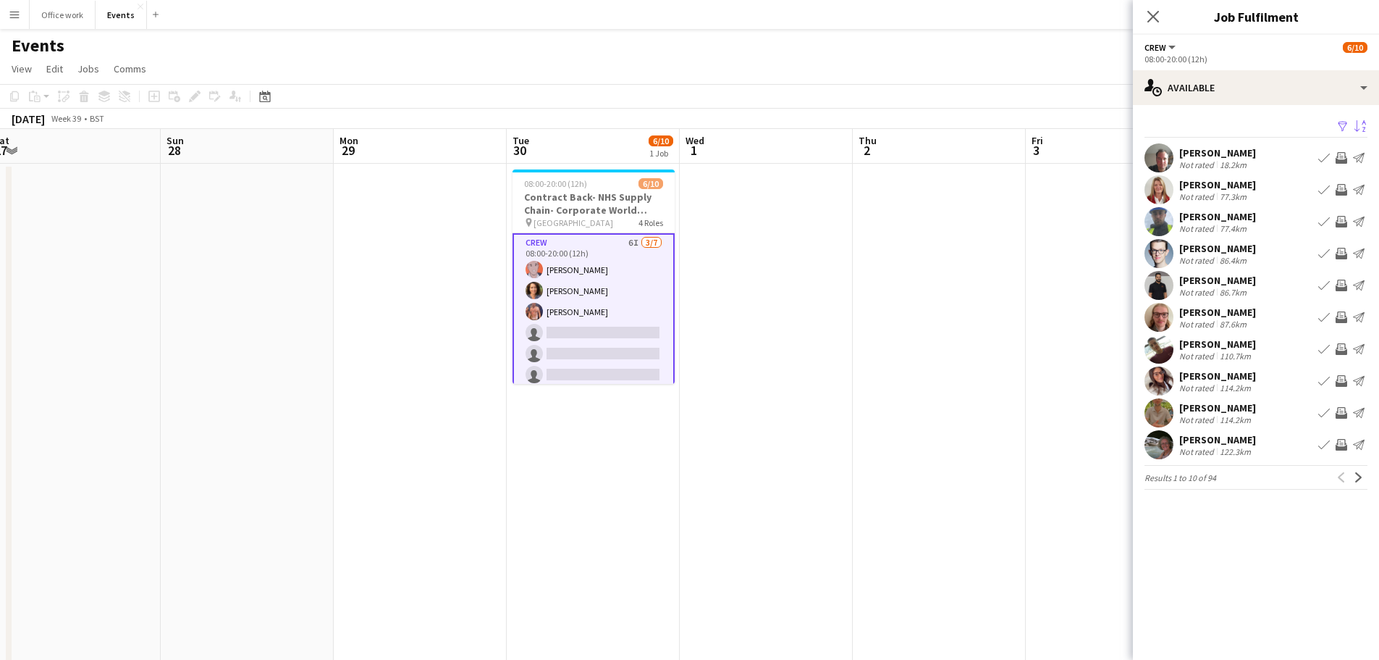
click at [1341, 186] on app-icon "Invite crew" at bounding box center [1342, 190] width 12 height 12
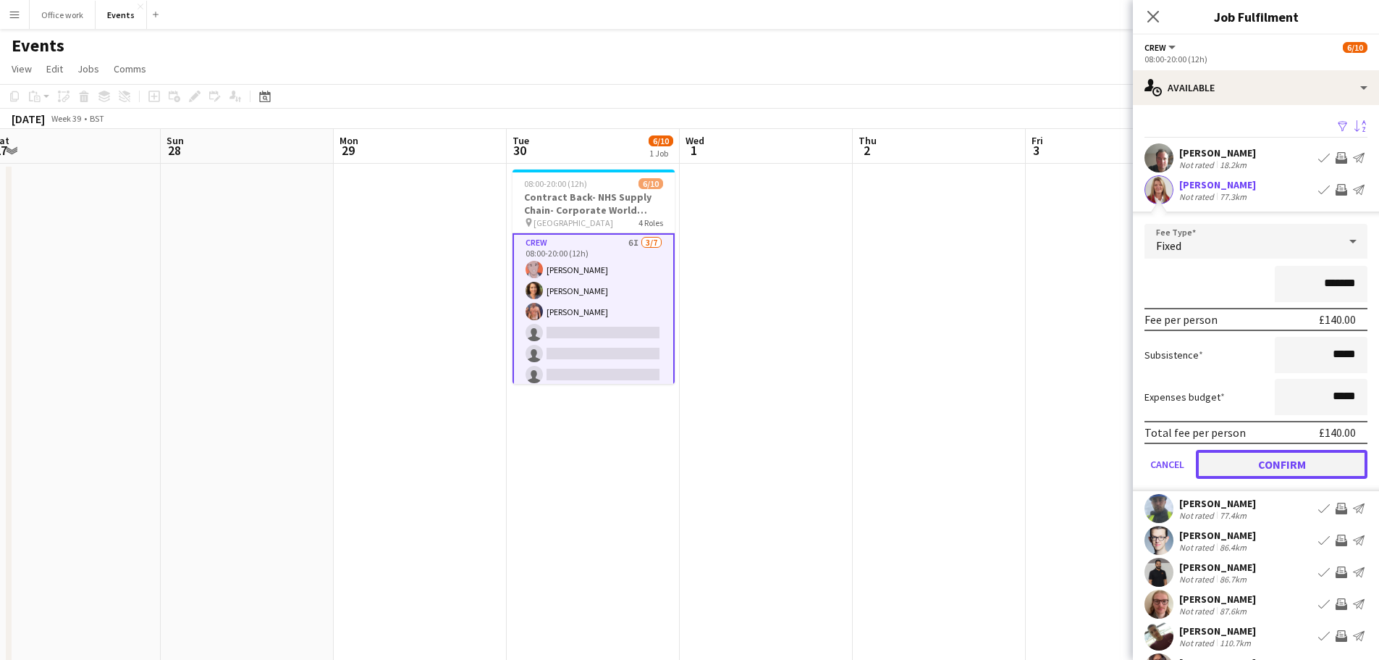
click at [1252, 464] on button "Confirm" at bounding box center [1282, 464] width 172 height 29
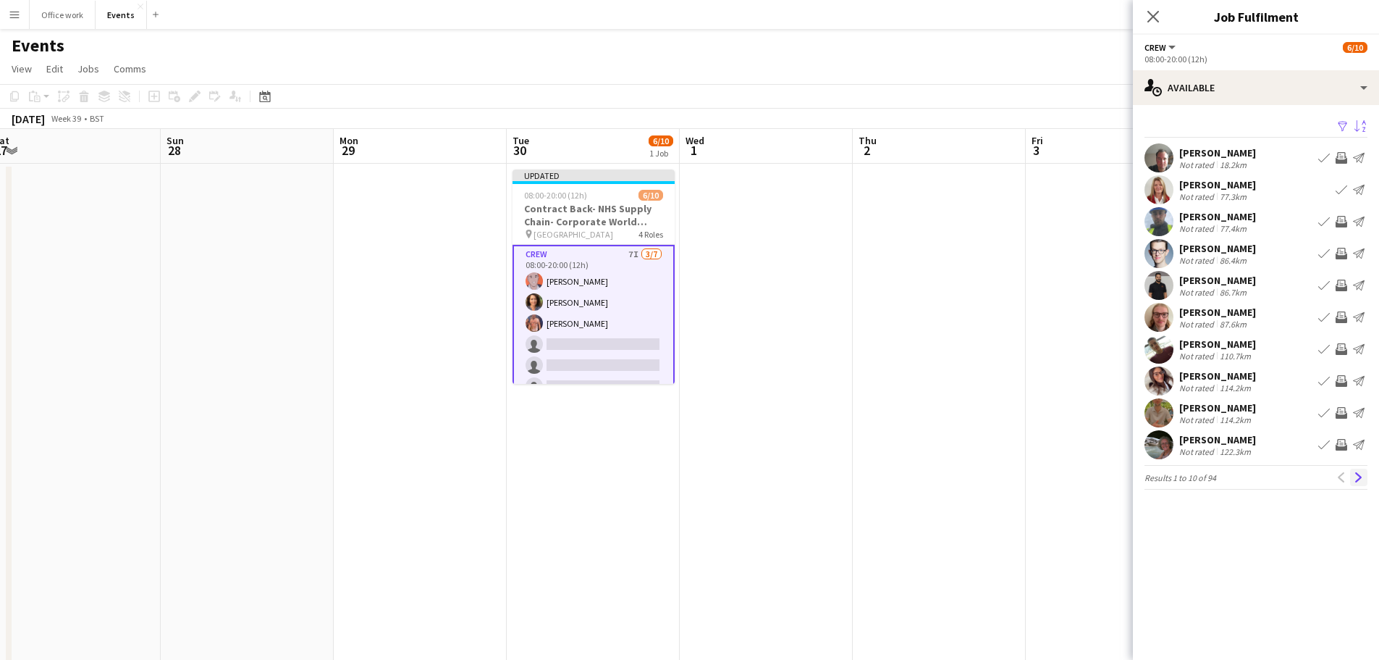
click at [1355, 474] on app-icon "Next" at bounding box center [1359, 477] width 10 height 10
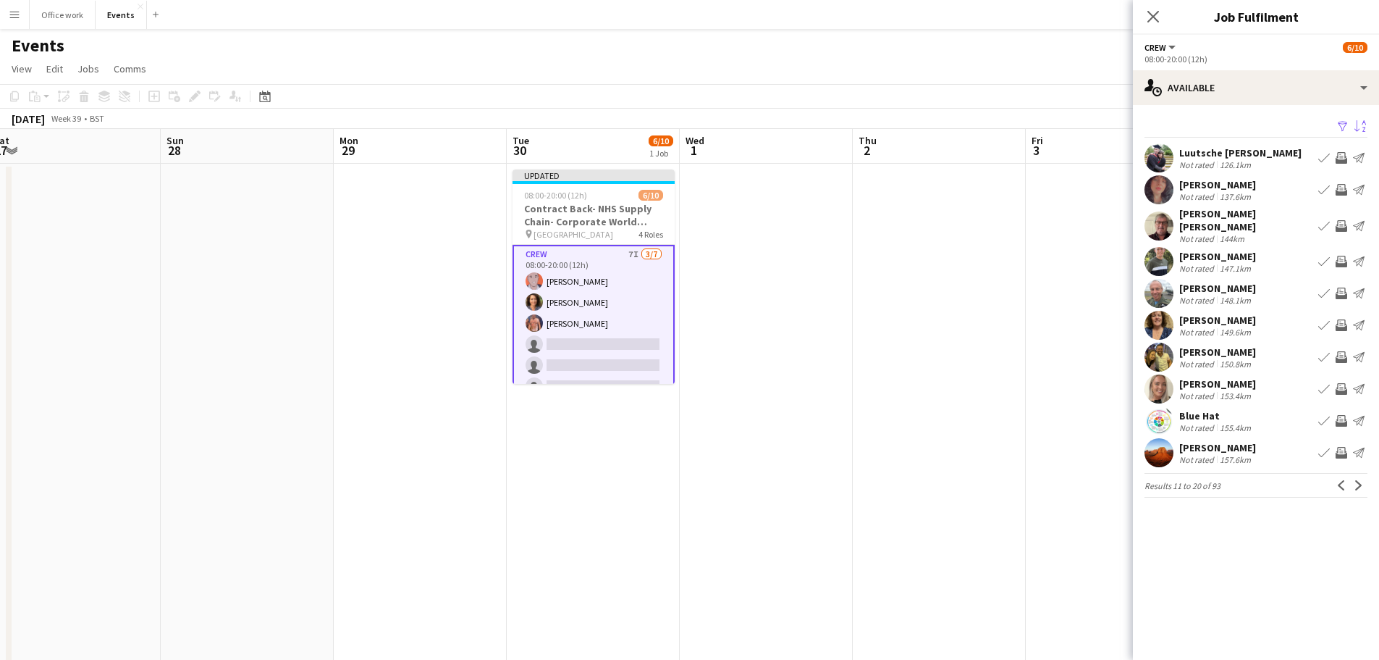
scroll to position [1, 0]
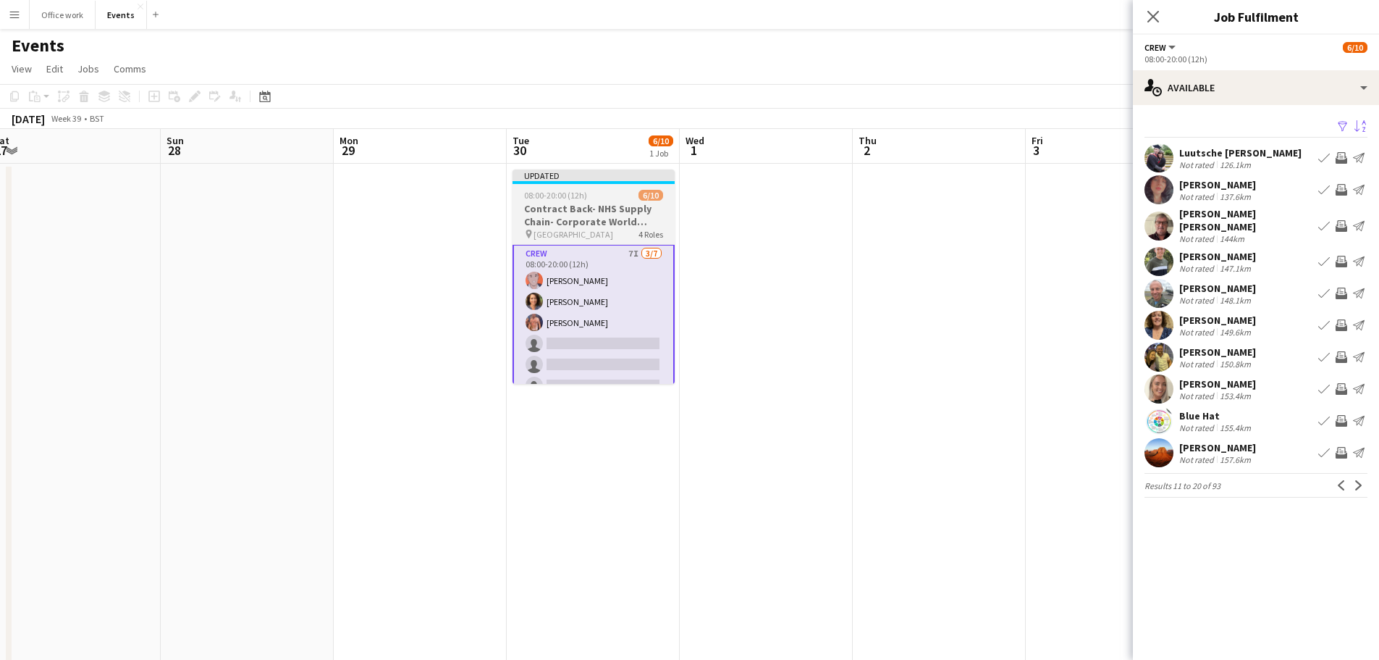
click at [622, 226] on h3 "Contract Back- NHS Supply Chain- Corporate World Record Breakers" at bounding box center [594, 215] width 162 height 26
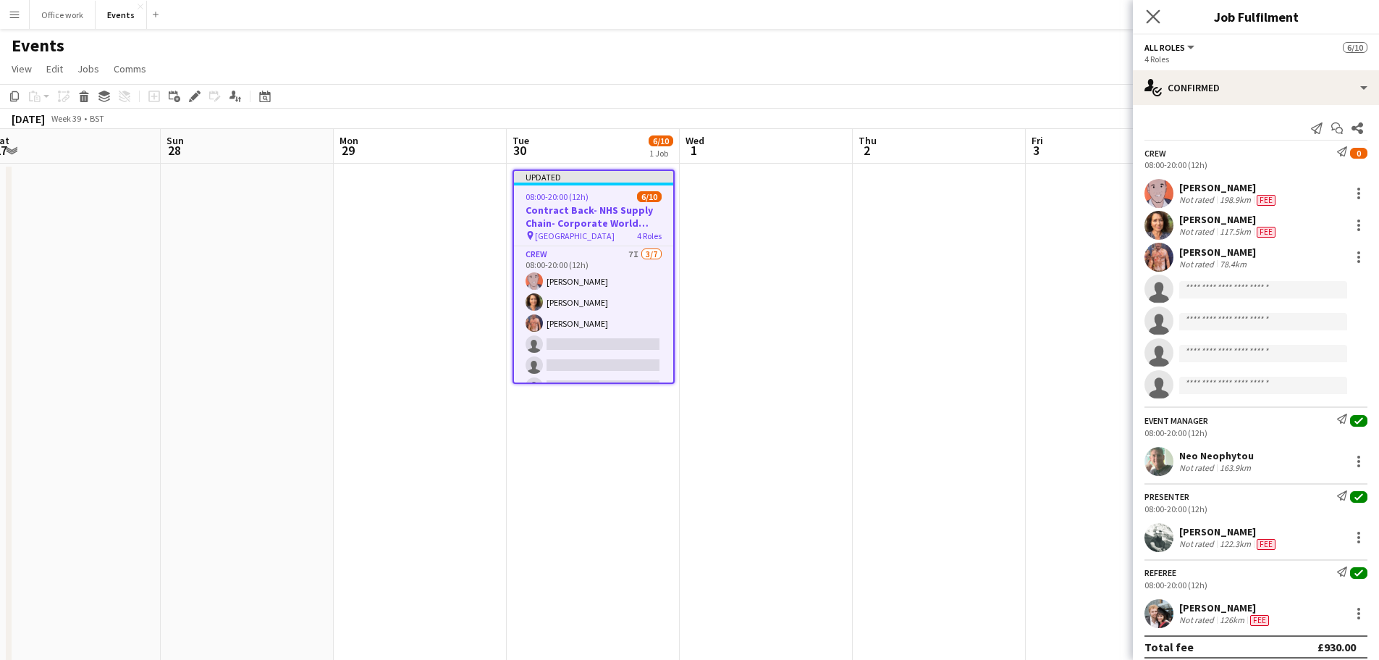
click at [1153, 24] on app-icon "Close pop-in" at bounding box center [1153, 17] width 21 height 21
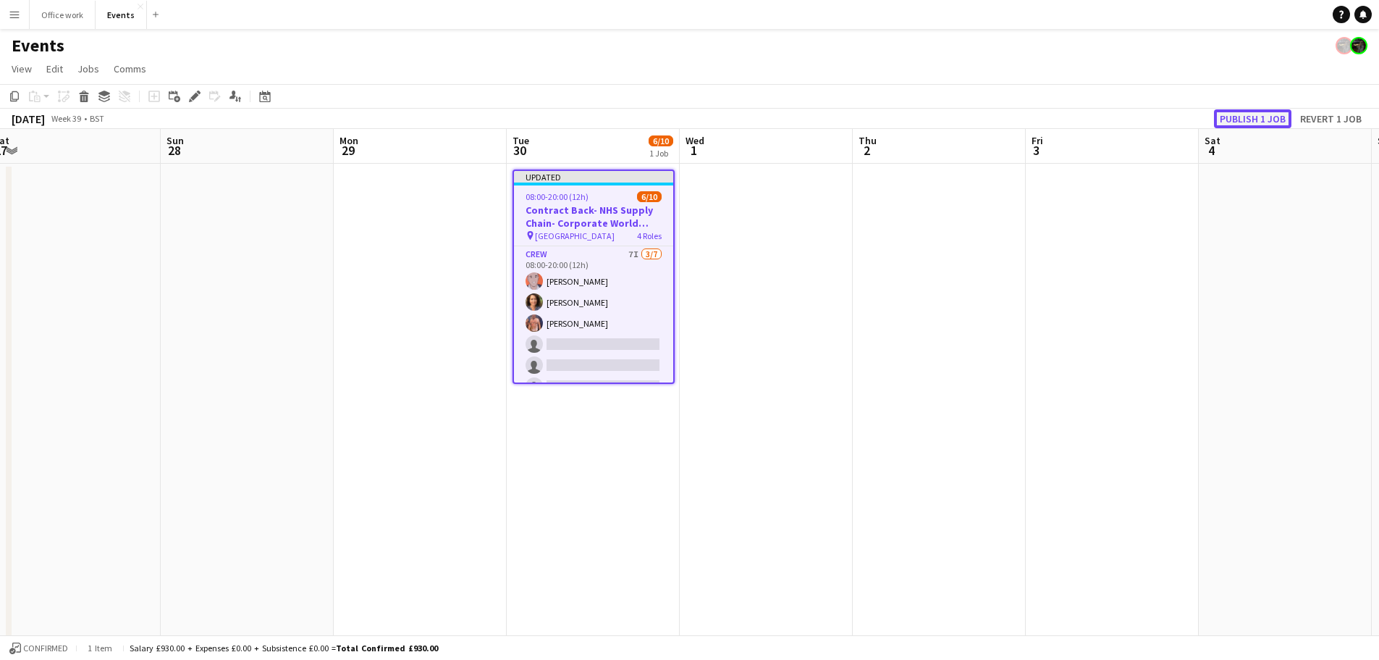
click at [1227, 114] on button "Publish 1 job" at bounding box center [1252, 118] width 77 height 19
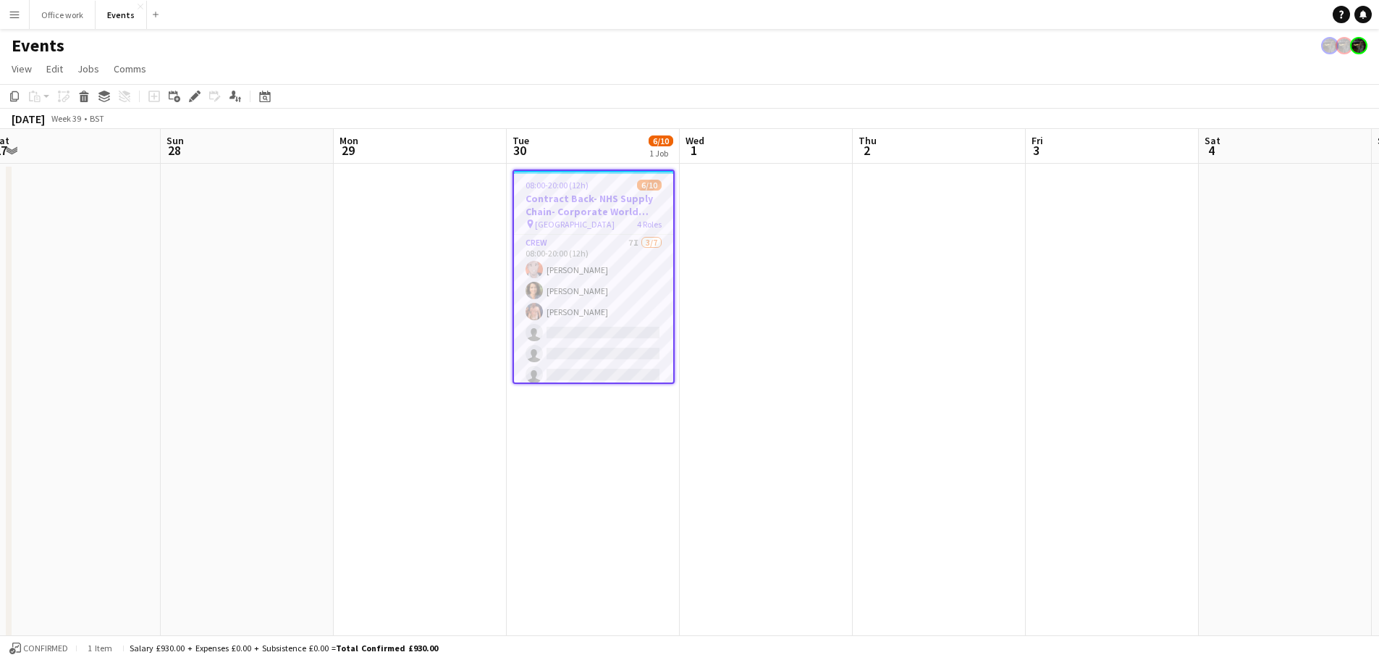
click at [527, 230] on app-job-card "08:00-20:00 (12h) 6/10 Contract Back- NHS Supply Chain- Corporate World Record …" at bounding box center [594, 276] width 162 height 214
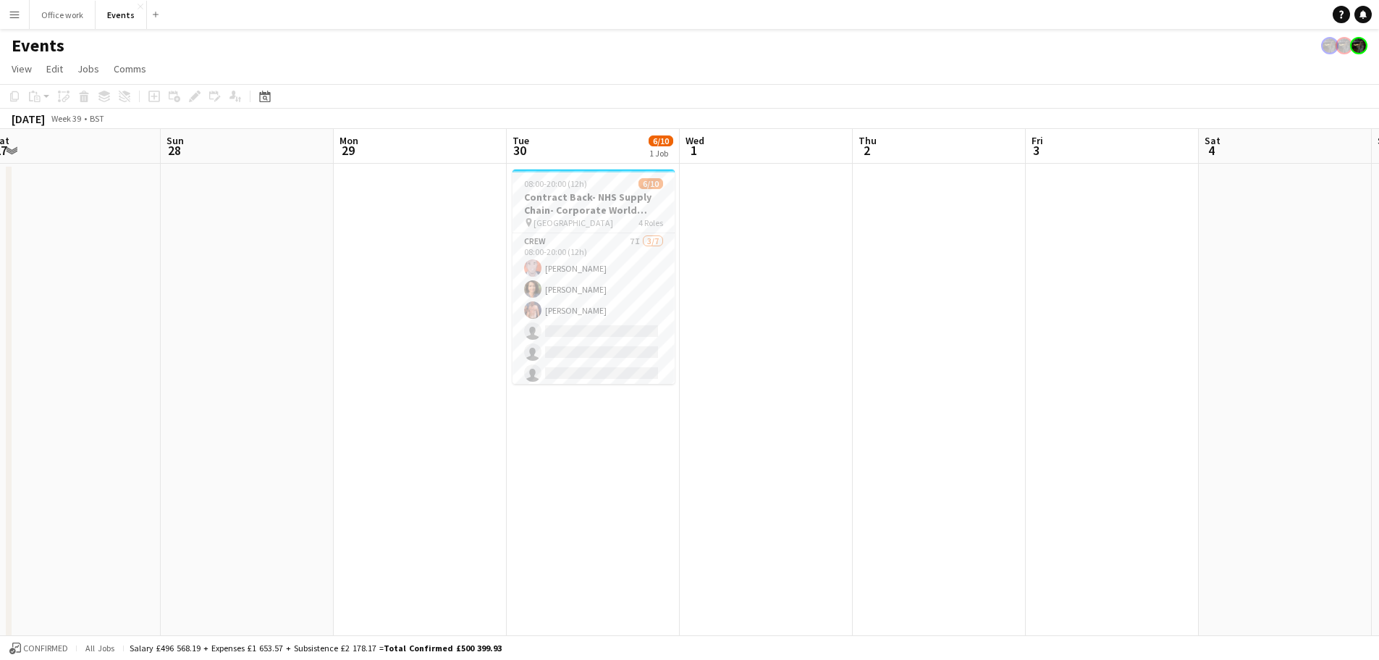
click at [437, 358] on app-date-cell at bounding box center [420, 508] width 173 height 688
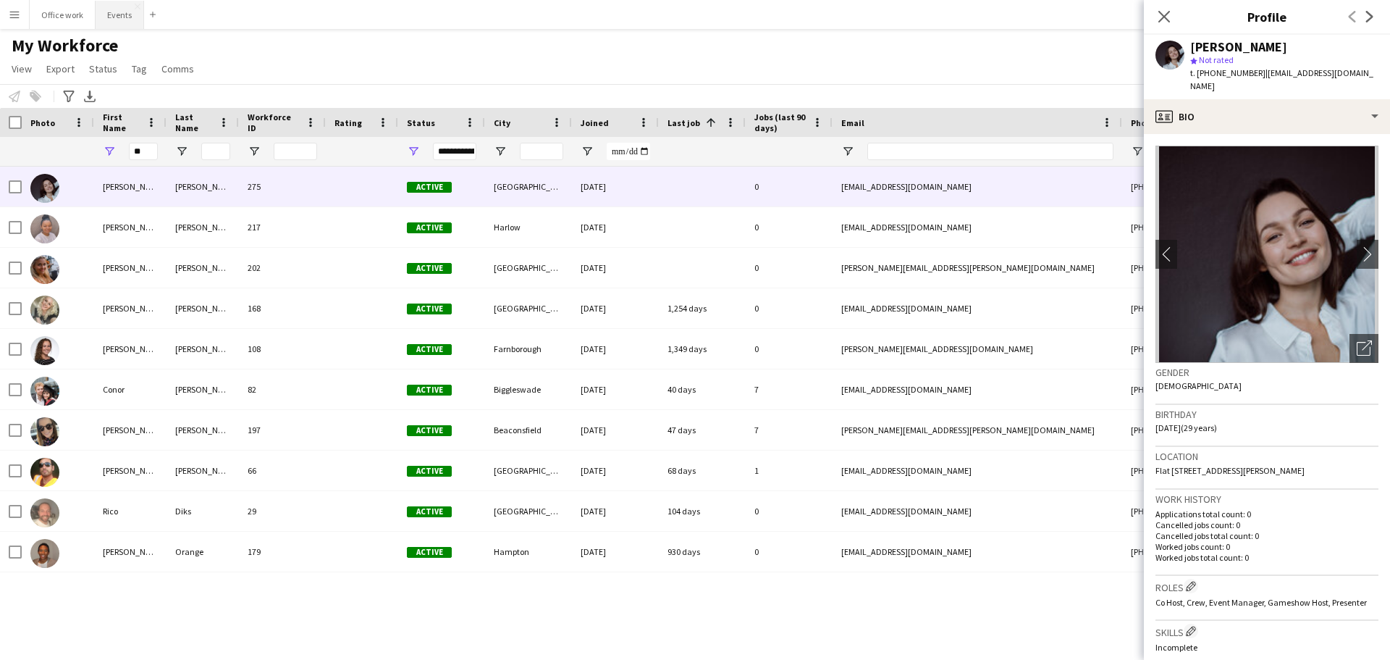
scroll to position [0, 52]
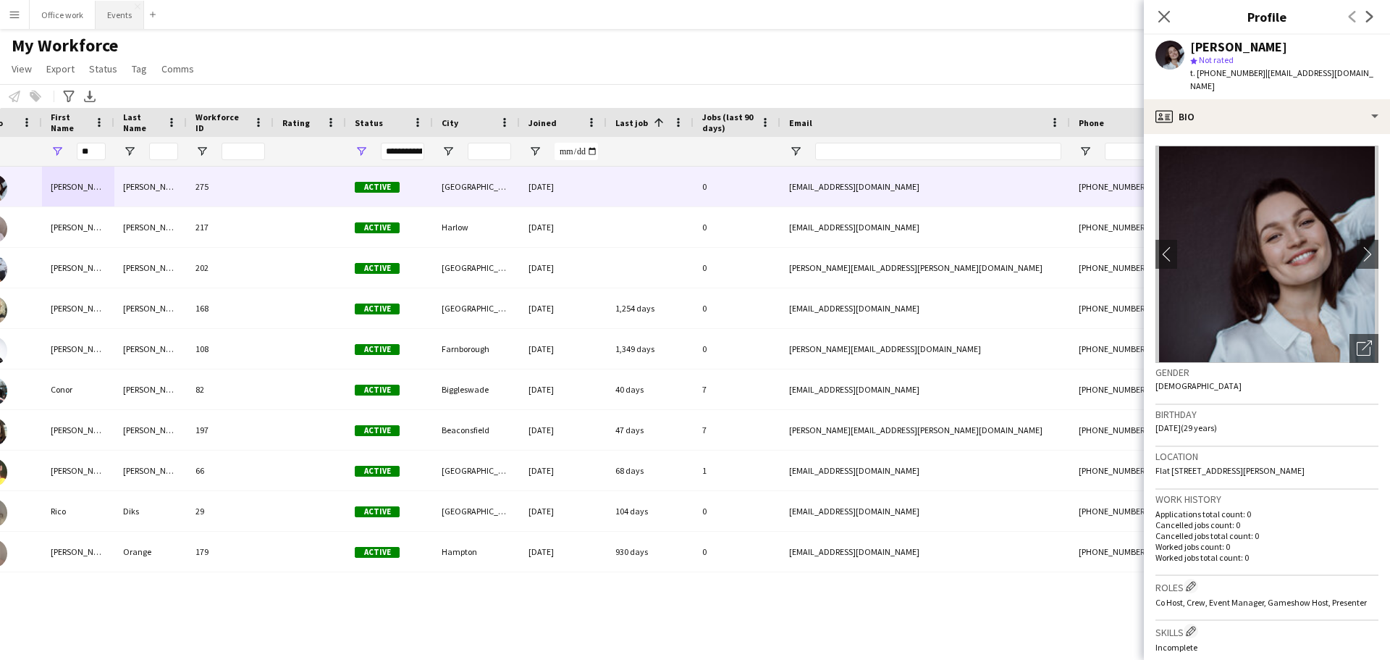
click at [136, 10] on button "Events Close" at bounding box center [120, 15] width 49 height 28
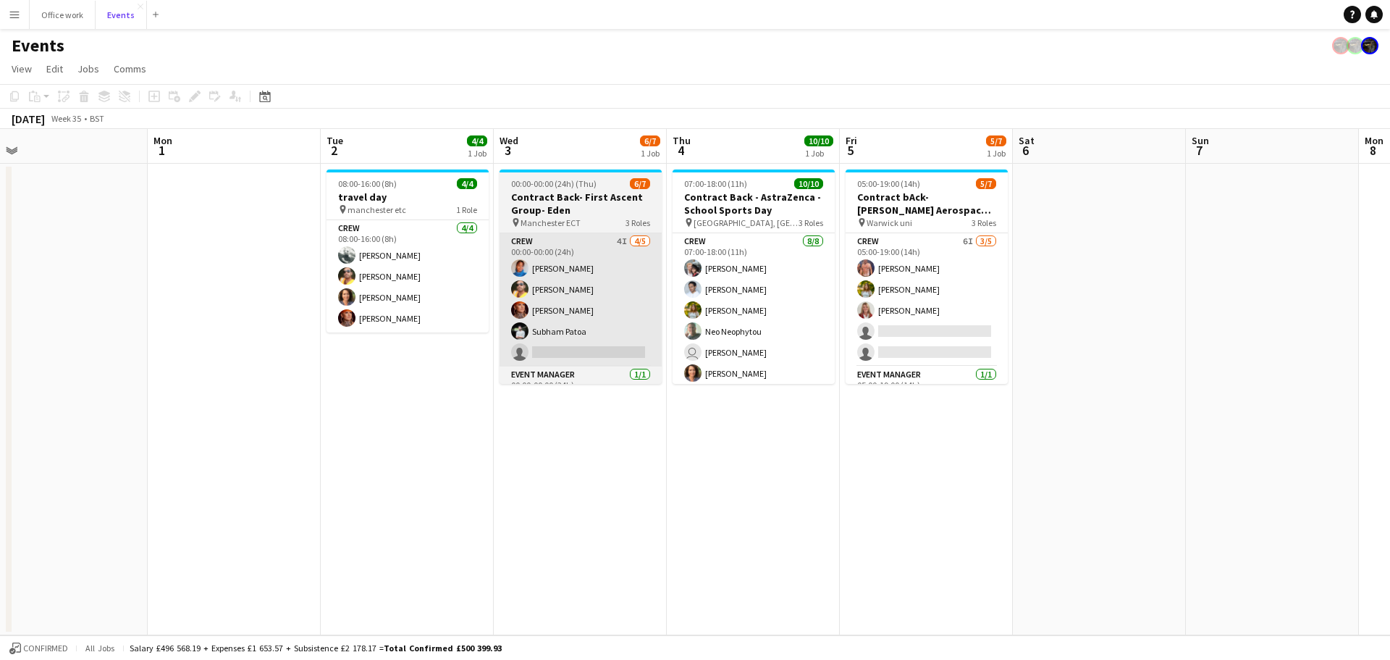
scroll to position [0, 545]
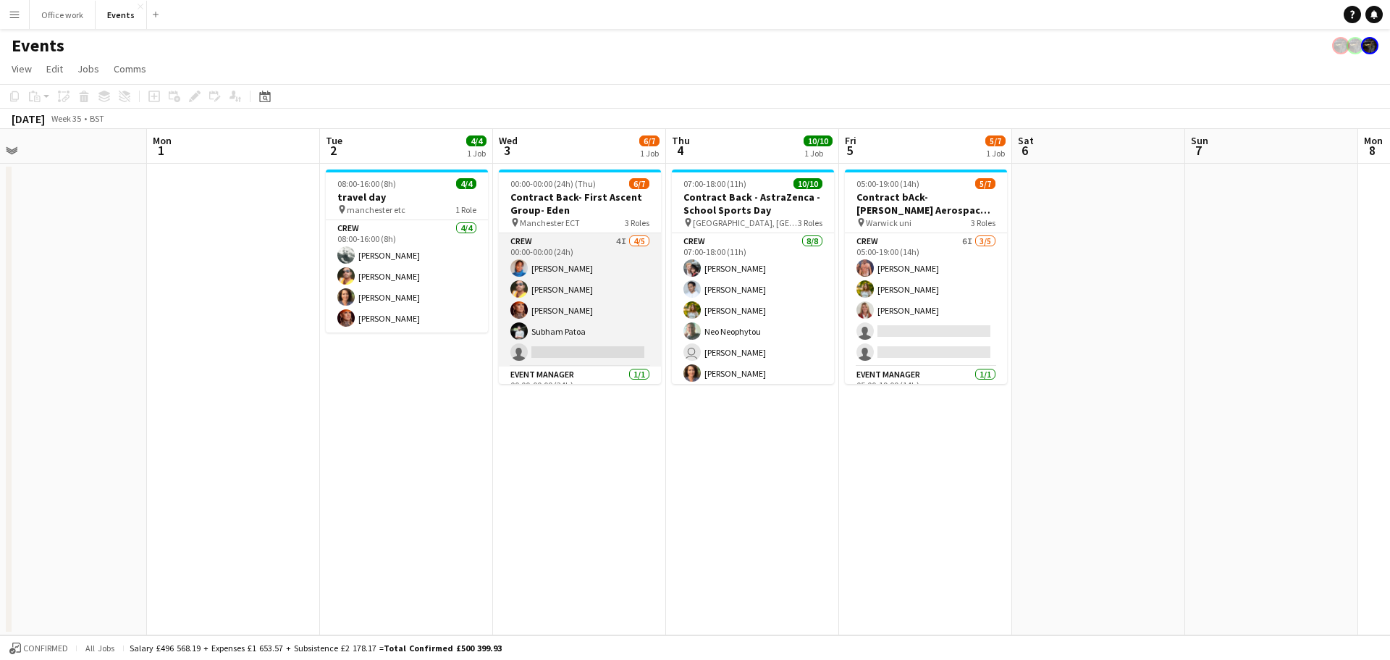
click at [545, 344] on app-card-role "Crew 4I 4/5 00:00-00:00 (24h) Chrystal Williams Denim Francesco Lillo Cheryl Qu…" at bounding box center [580, 299] width 162 height 133
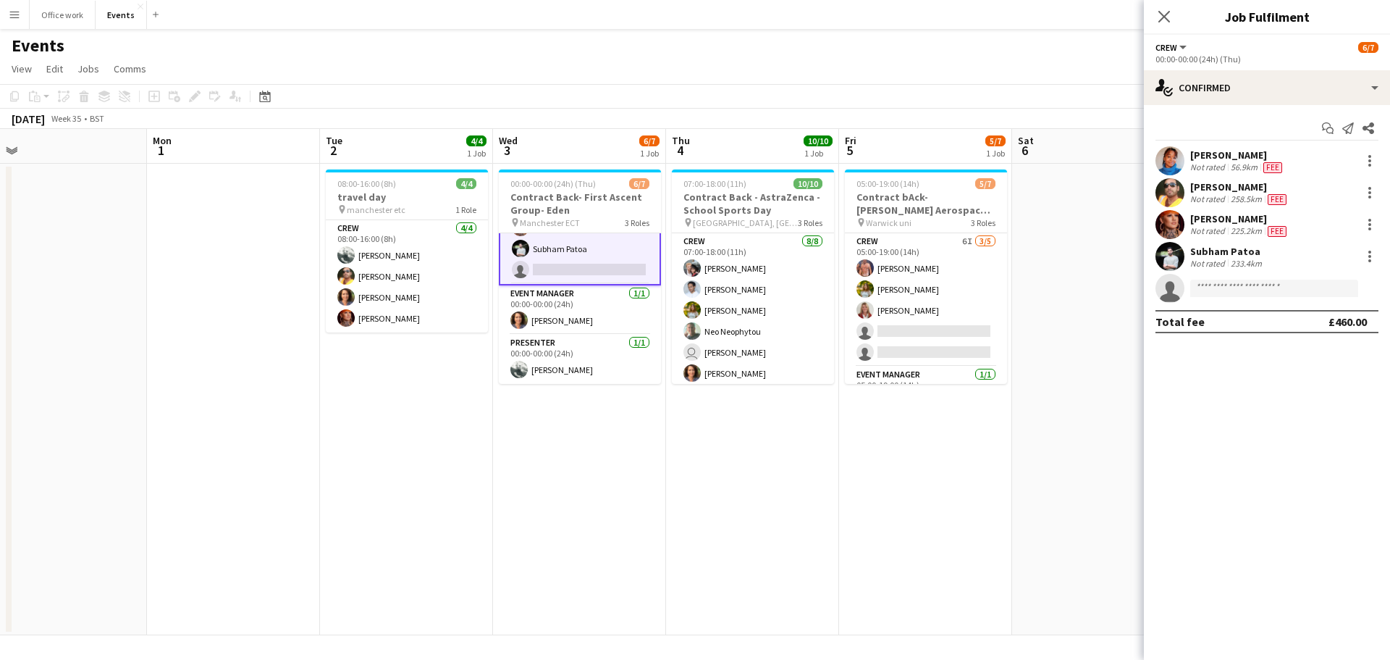
scroll to position [0, 0]
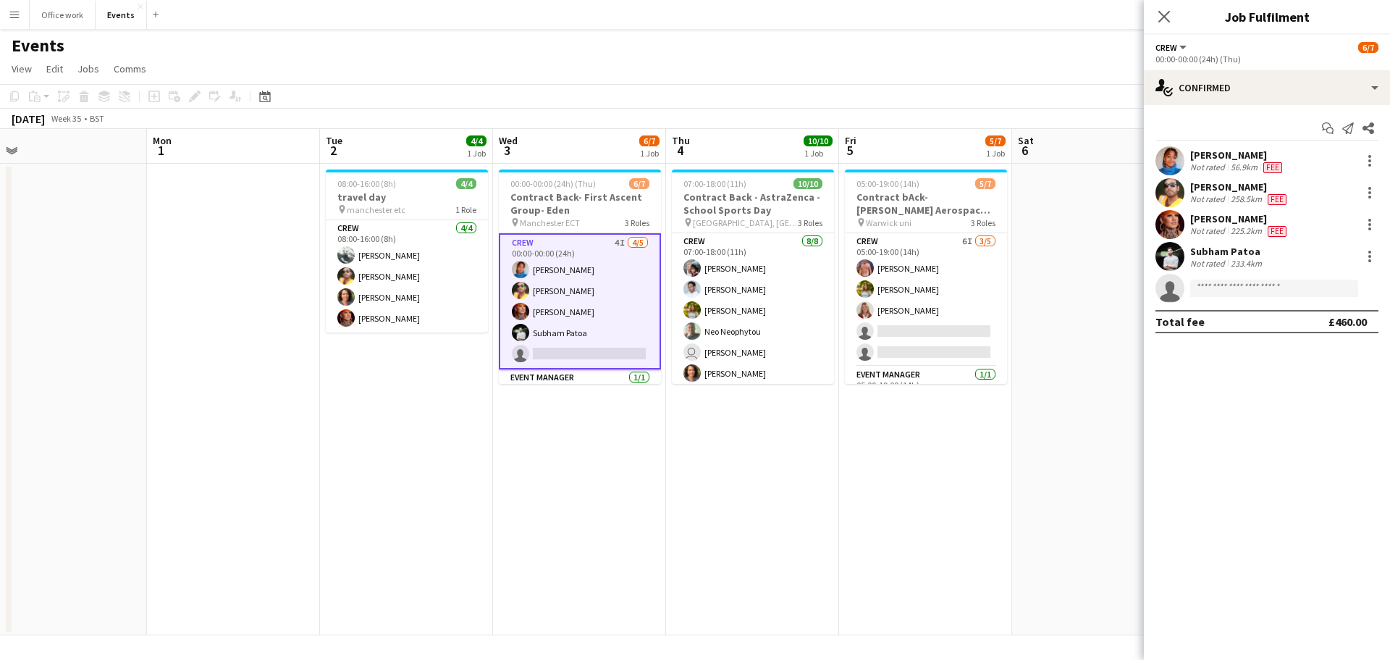
click at [557, 289] on app-card-role "Crew 4I 4/5 00:00-00:00 (24h) Chrystal Williams Denim Francesco Lillo Cheryl Qu…" at bounding box center [580, 301] width 162 height 136
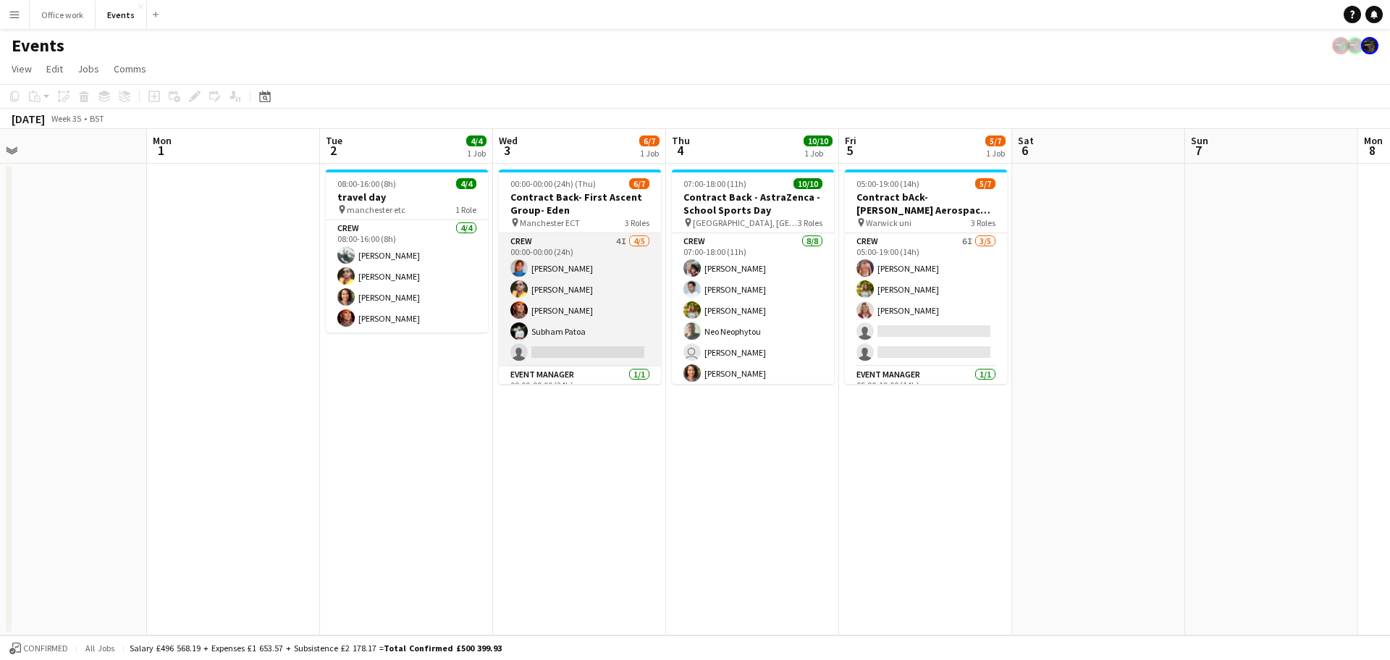
click at [634, 292] on app-card-role "Crew 4I 4/5 00:00-00:00 (24h) Chrystal Williams Denim Francesco Lillo Cheryl Qu…" at bounding box center [580, 299] width 162 height 133
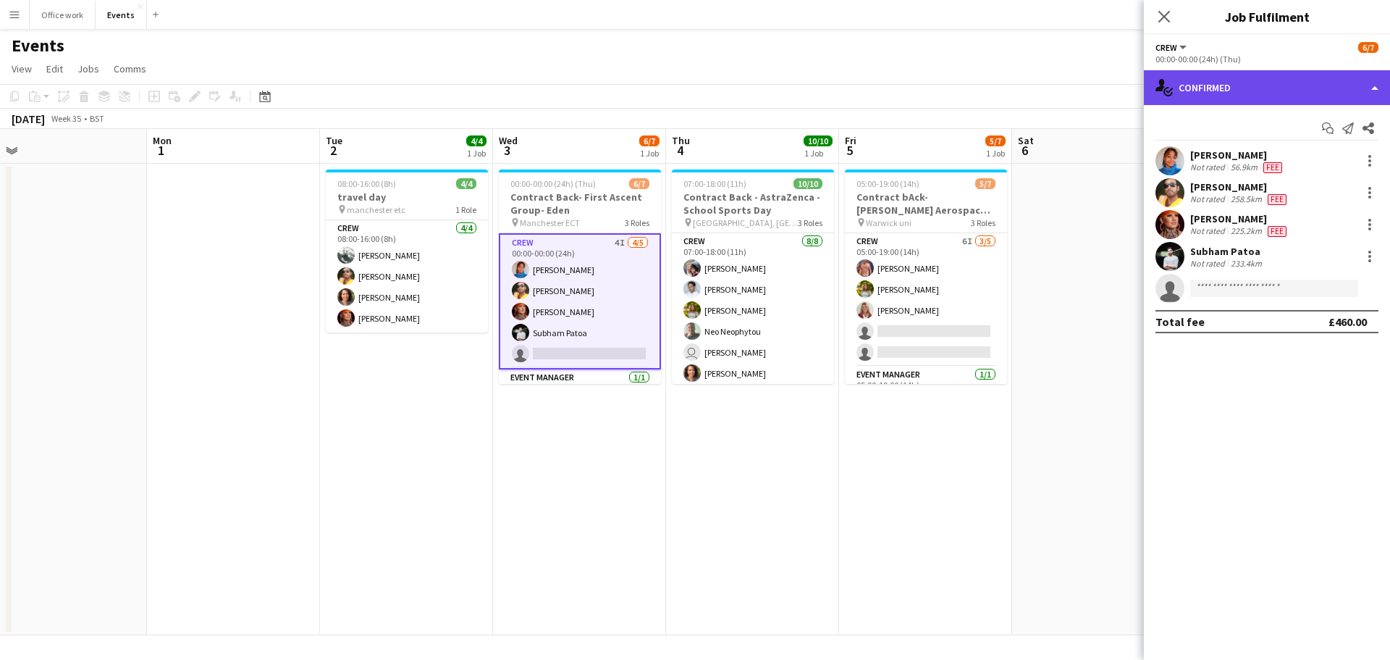
click at [1233, 87] on div "single-neutral-actions-check-2 Confirmed" at bounding box center [1267, 87] width 246 height 35
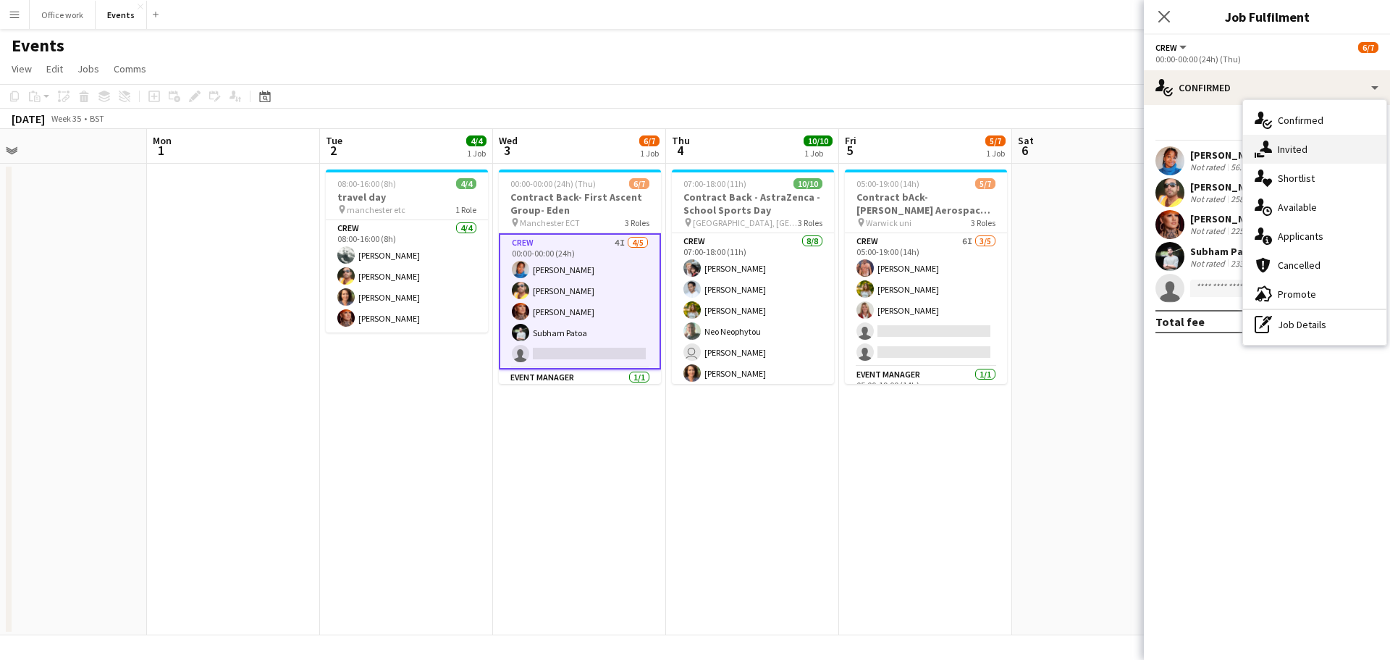
click at [1271, 146] on icon "single-neutral-actions-share-1" at bounding box center [1263, 148] width 17 height 17
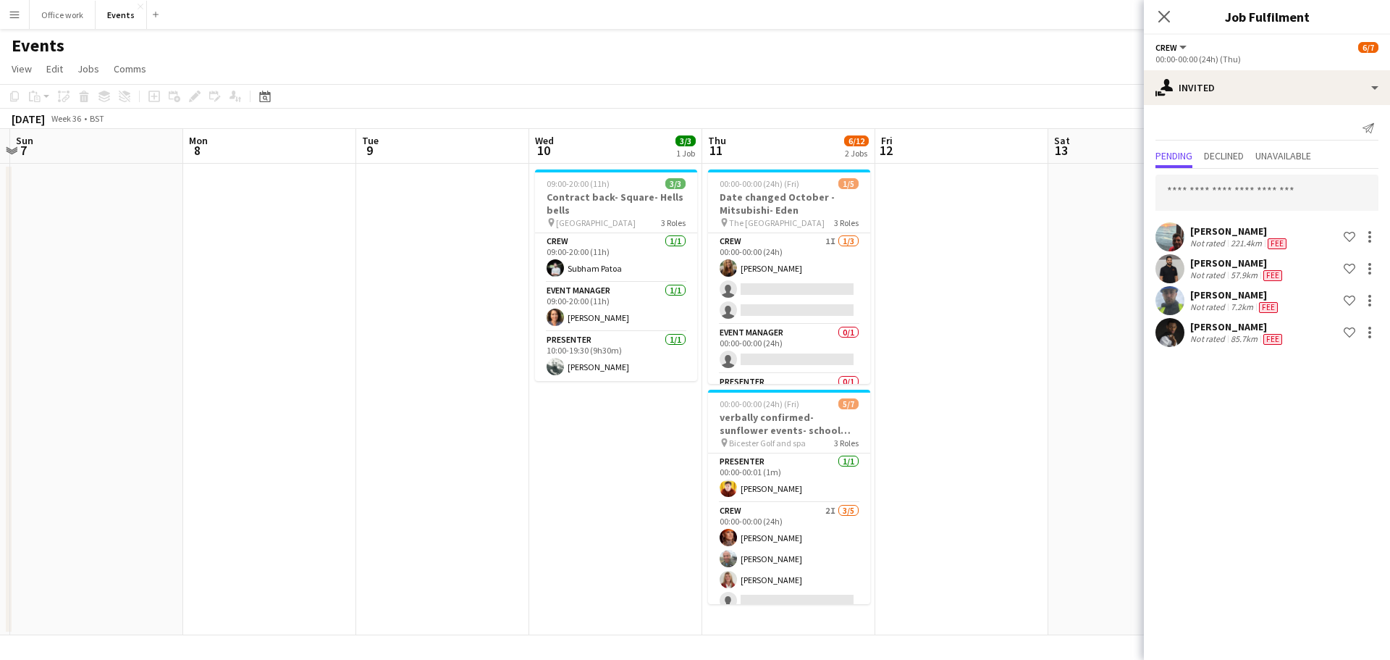
scroll to position [0, 538]
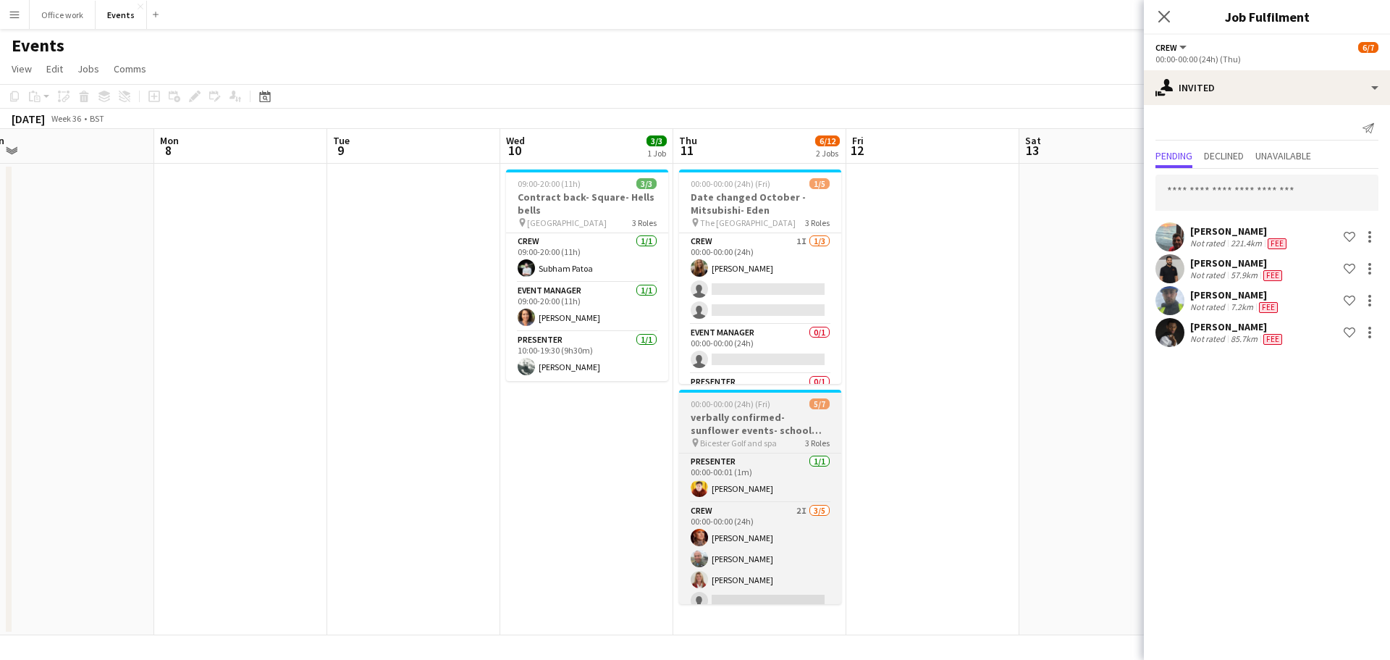
click at [766, 419] on h3 "verbally confirmed- sunflower events- school sports day" at bounding box center [760, 424] width 162 height 26
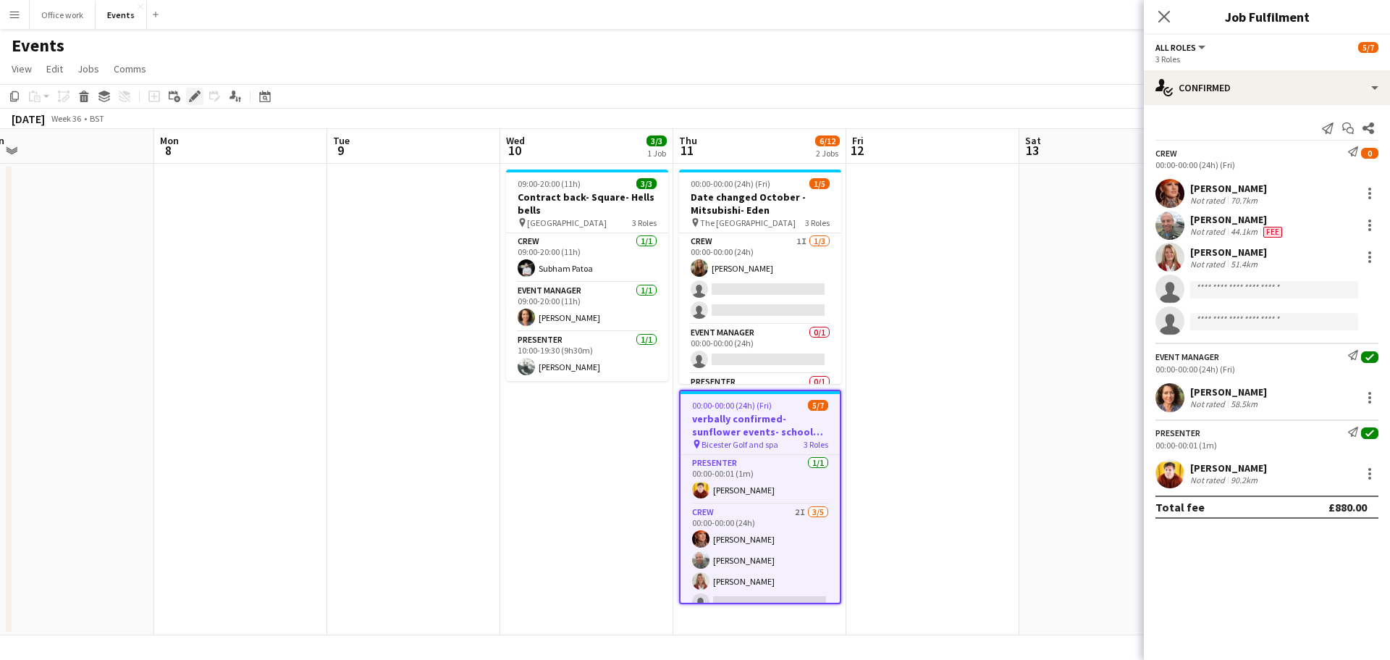
click at [189, 102] on icon "Edit" at bounding box center [195, 97] width 12 height 12
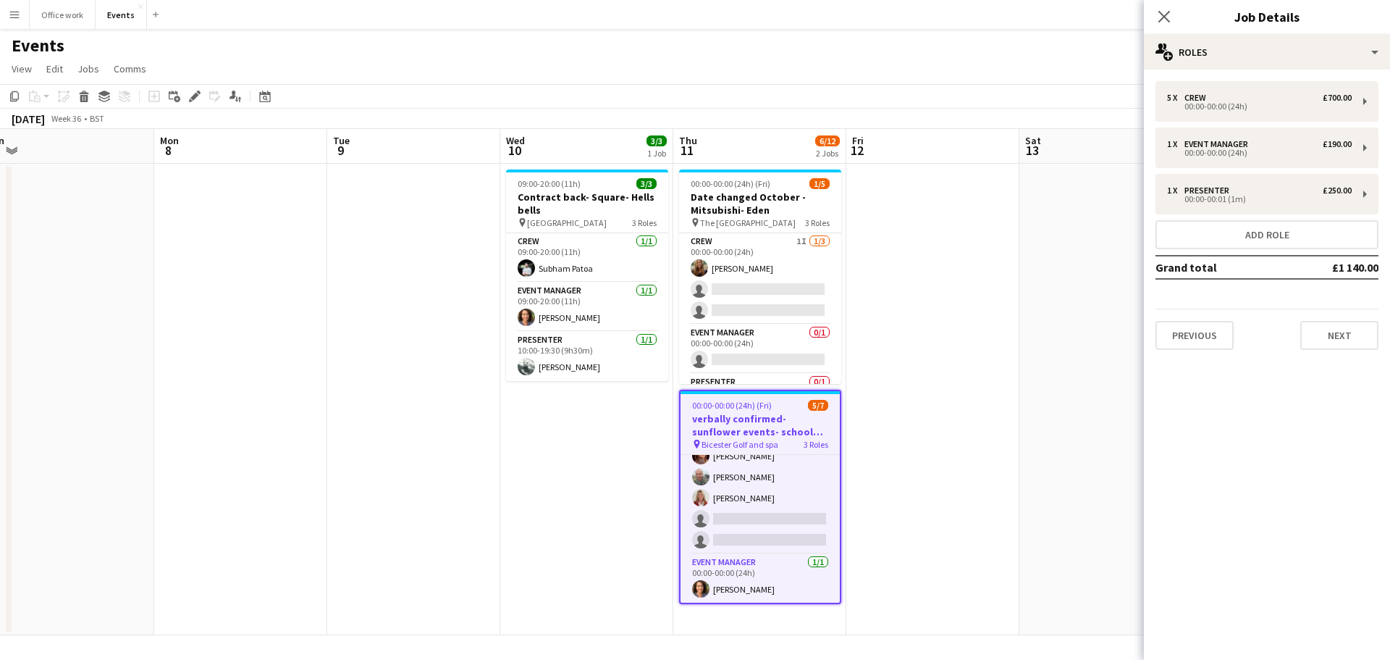
scroll to position [84, 0]
click at [728, 412] on h3 "verbally confirmed- sunflower events- school sports day" at bounding box center [760, 425] width 159 height 26
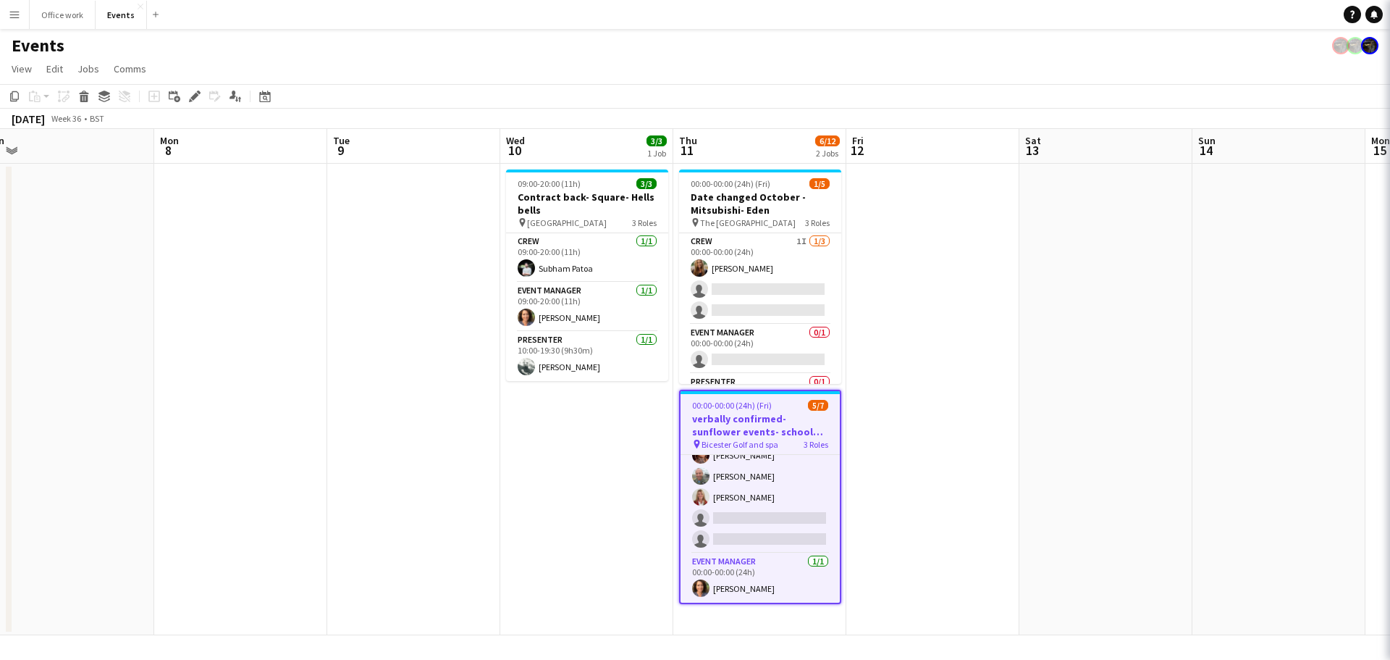
scroll to position [81, 0]
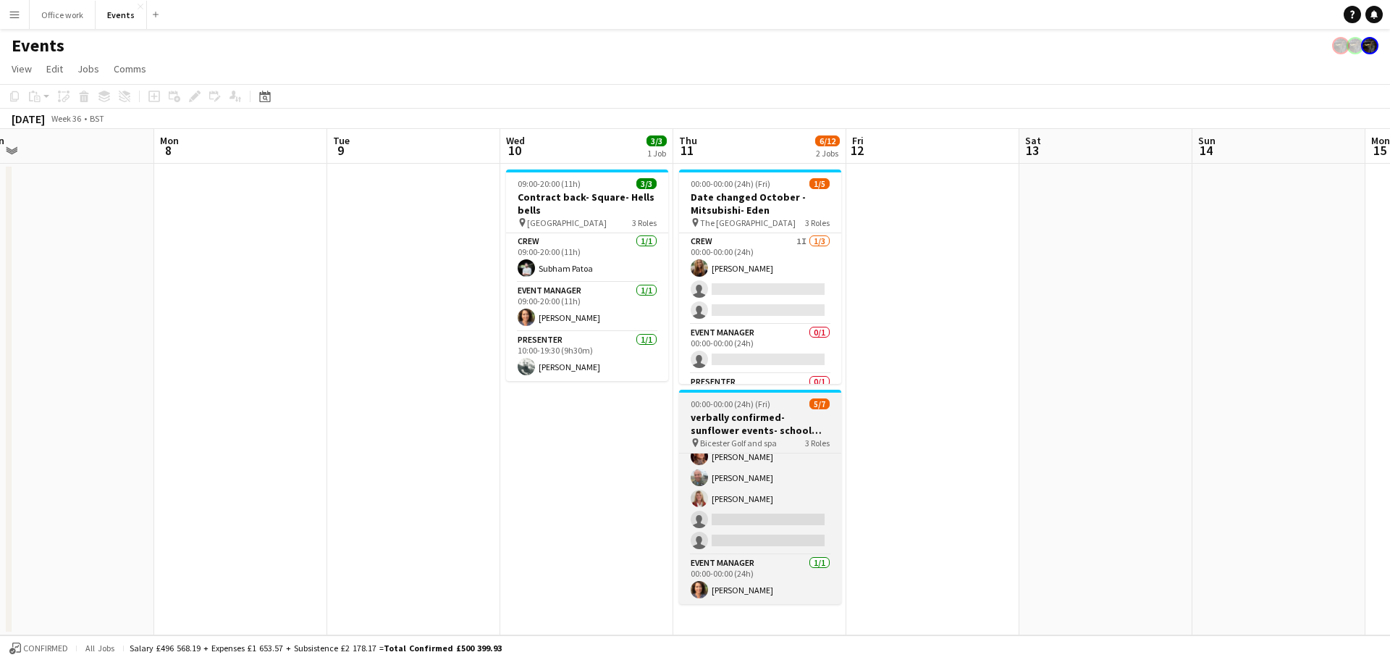
click at [742, 424] on h3 "verbally confirmed- sunflower events- school sports day" at bounding box center [760, 424] width 162 height 26
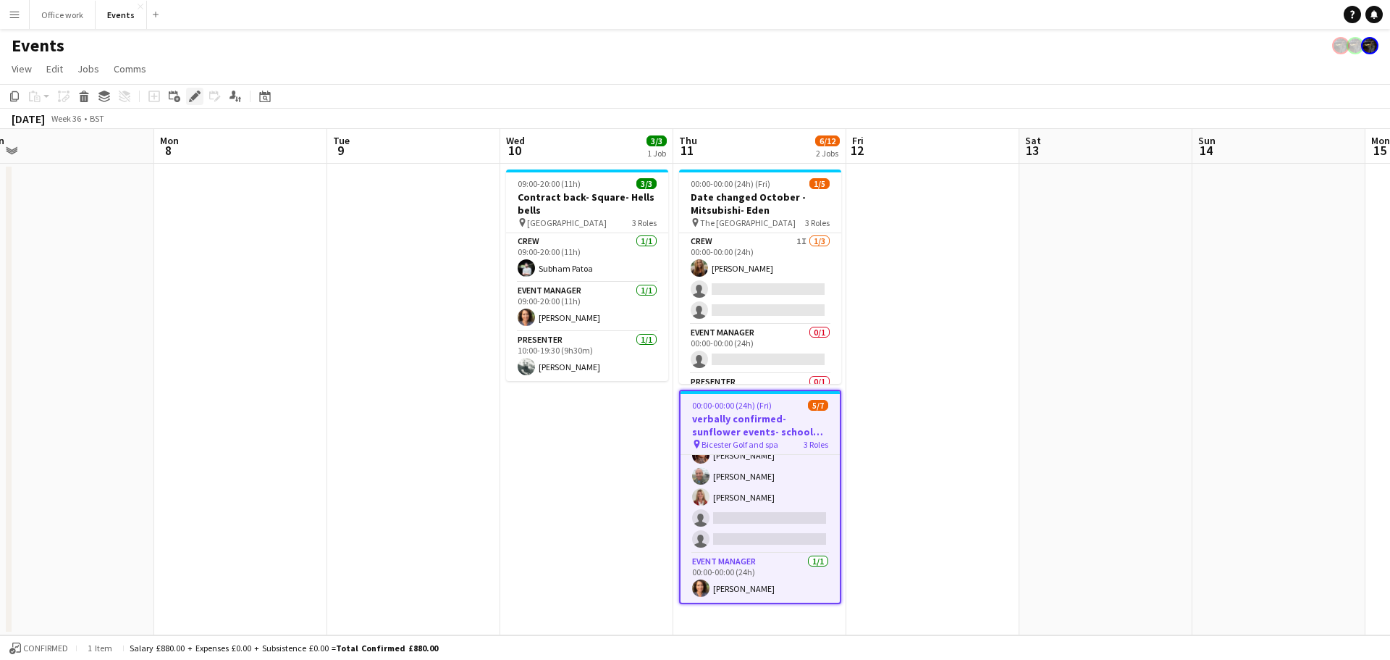
click at [187, 93] on div "Edit" at bounding box center [194, 96] width 17 height 17
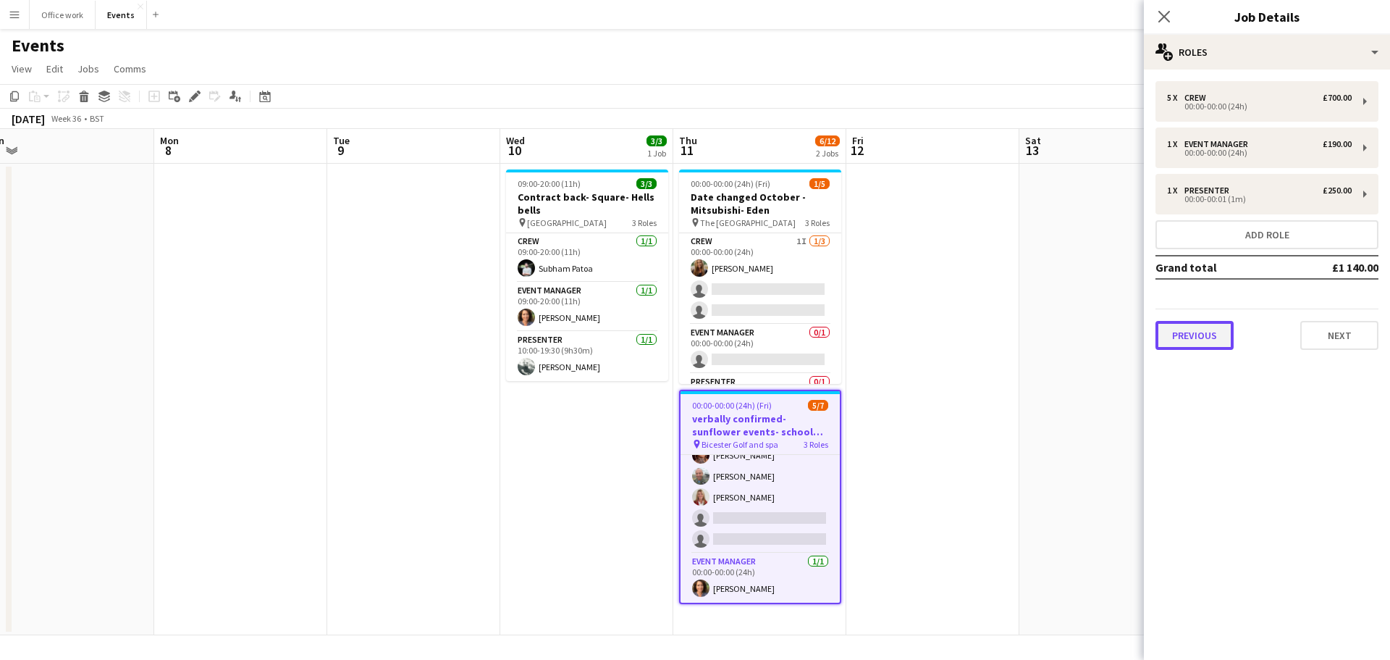
click at [1204, 340] on button "Previous" at bounding box center [1195, 335] width 78 height 29
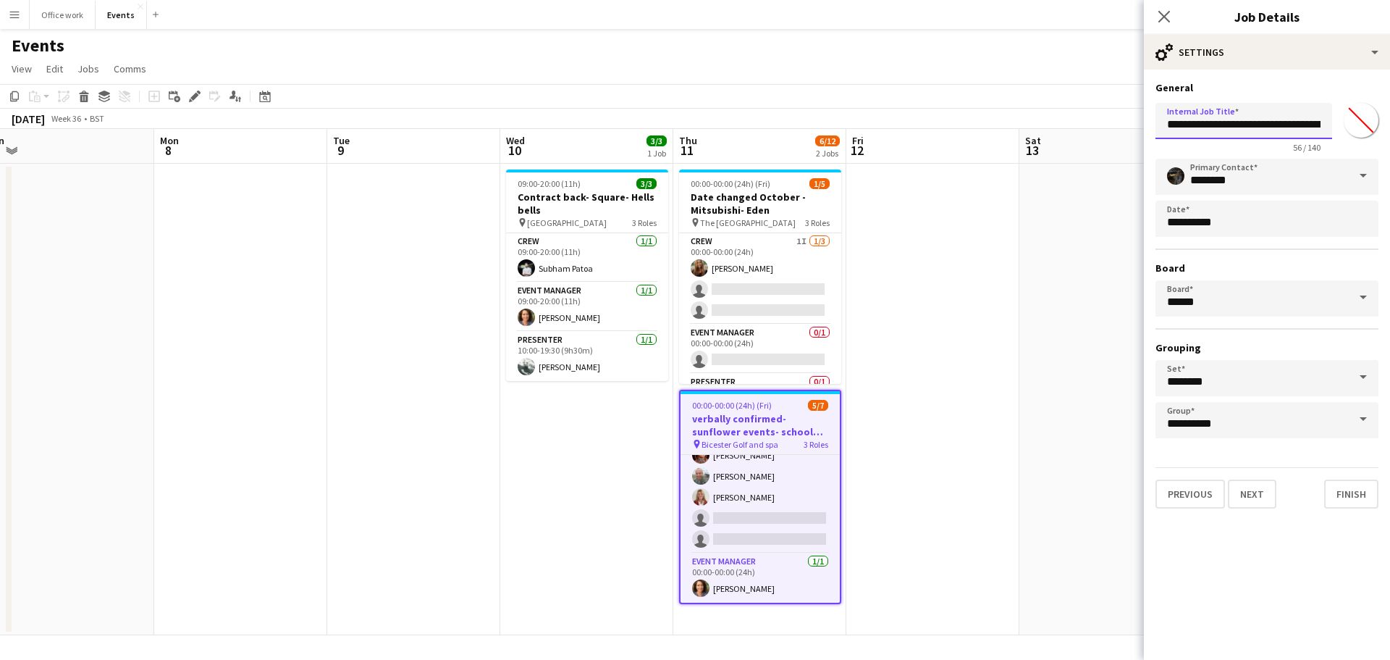
click at [1257, 125] on input "**********" at bounding box center [1244, 121] width 177 height 36
type input "**********"
click at [1331, 487] on button "Finish" at bounding box center [1351, 493] width 54 height 29
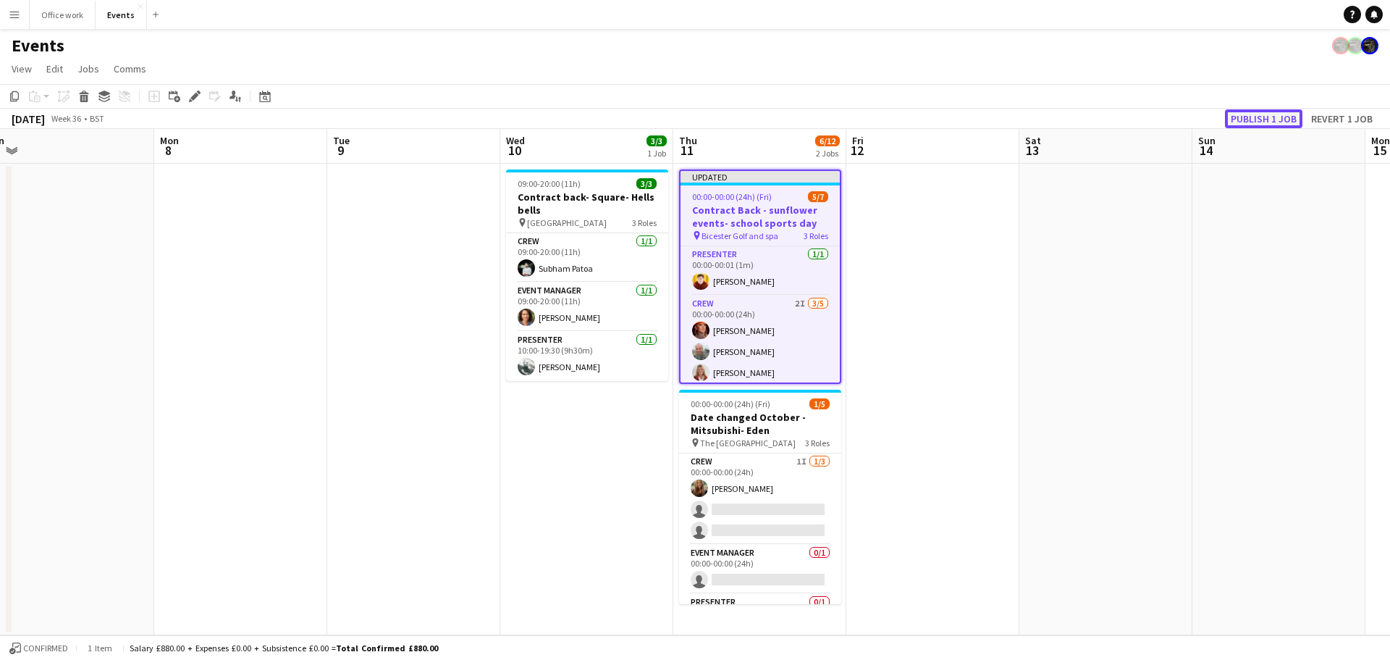
click at [1269, 114] on button "Publish 1 job" at bounding box center [1263, 118] width 77 height 19
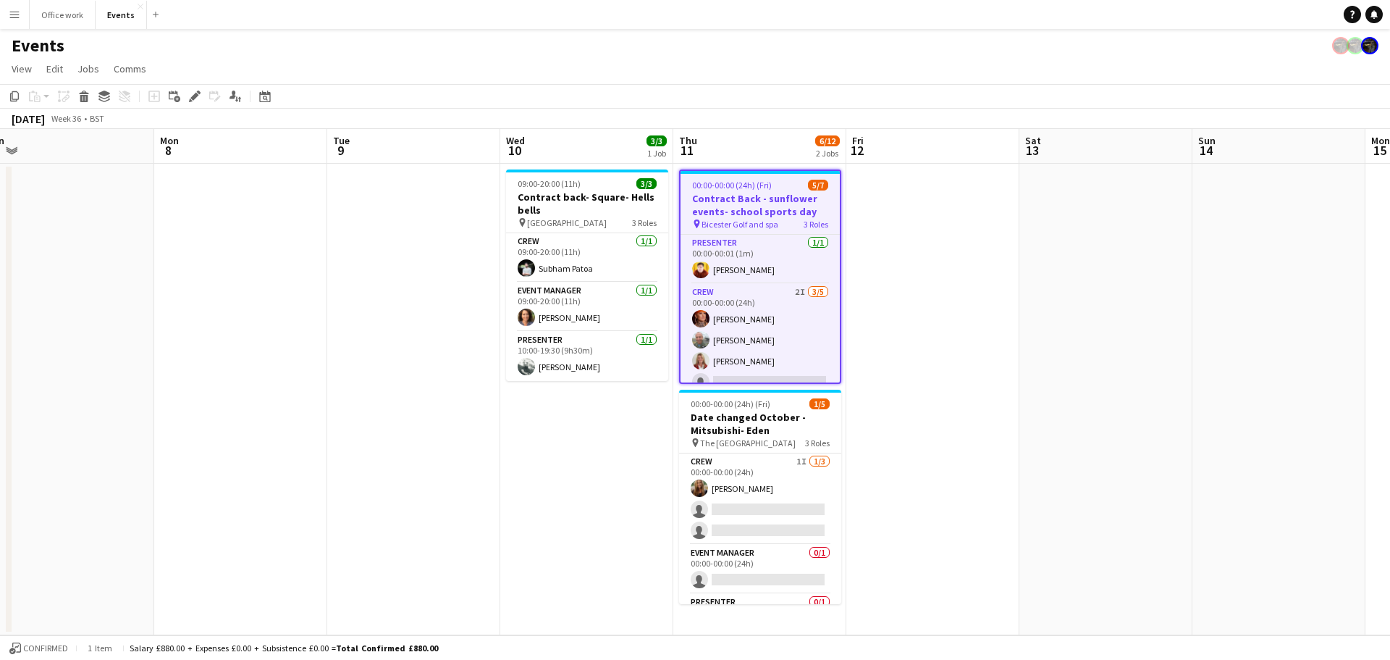
click at [743, 196] on h3 "Contract Back - sunflower events- school sports day" at bounding box center [760, 205] width 159 height 26
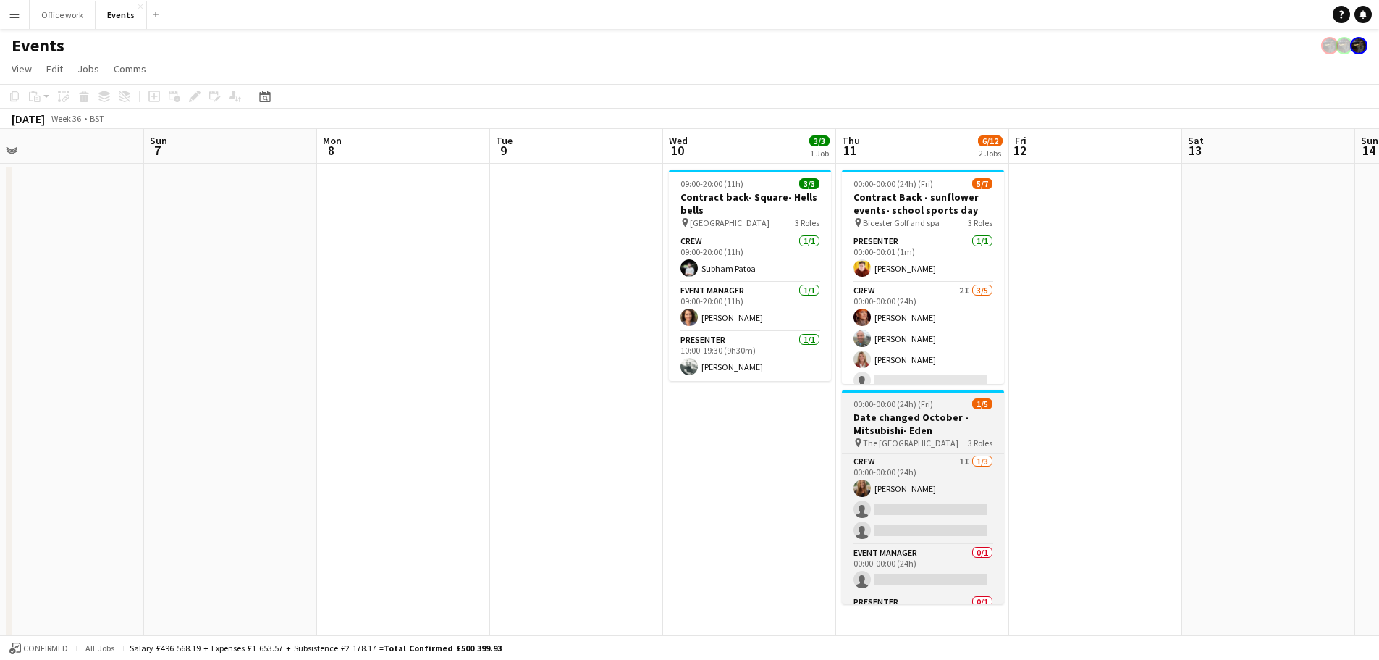
scroll to position [0, 416]
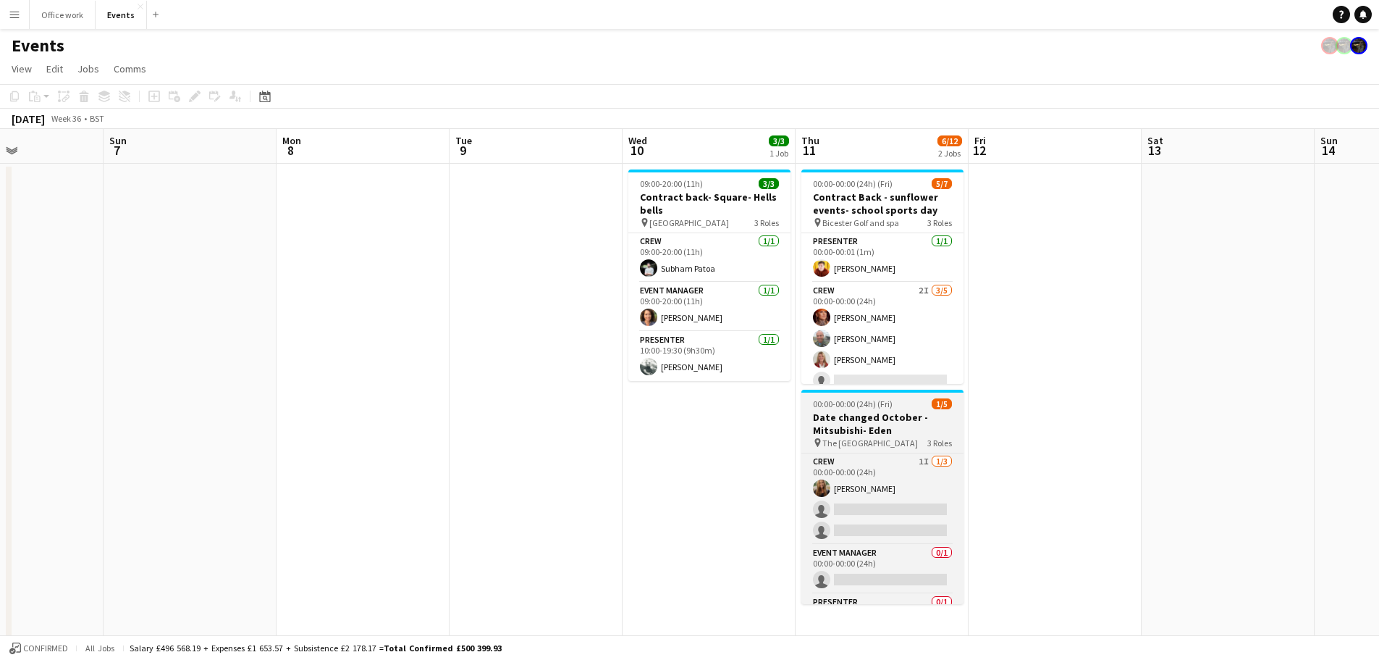
click at [933, 429] on h3 "Date changed October - Mitsubishi- Eden" at bounding box center [883, 424] width 162 height 26
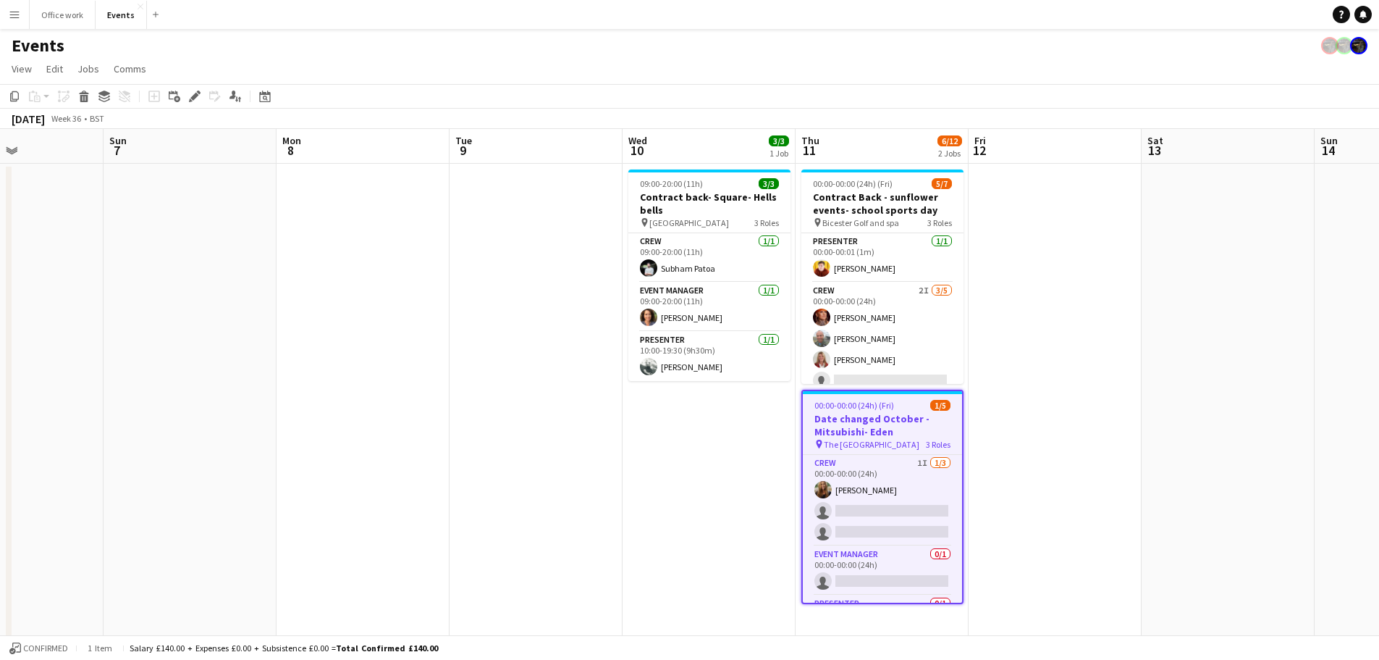
click at [860, 427] on h3 "Date changed October - Mitsubishi- Eden" at bounding box center [882, 425] width 159 height 26
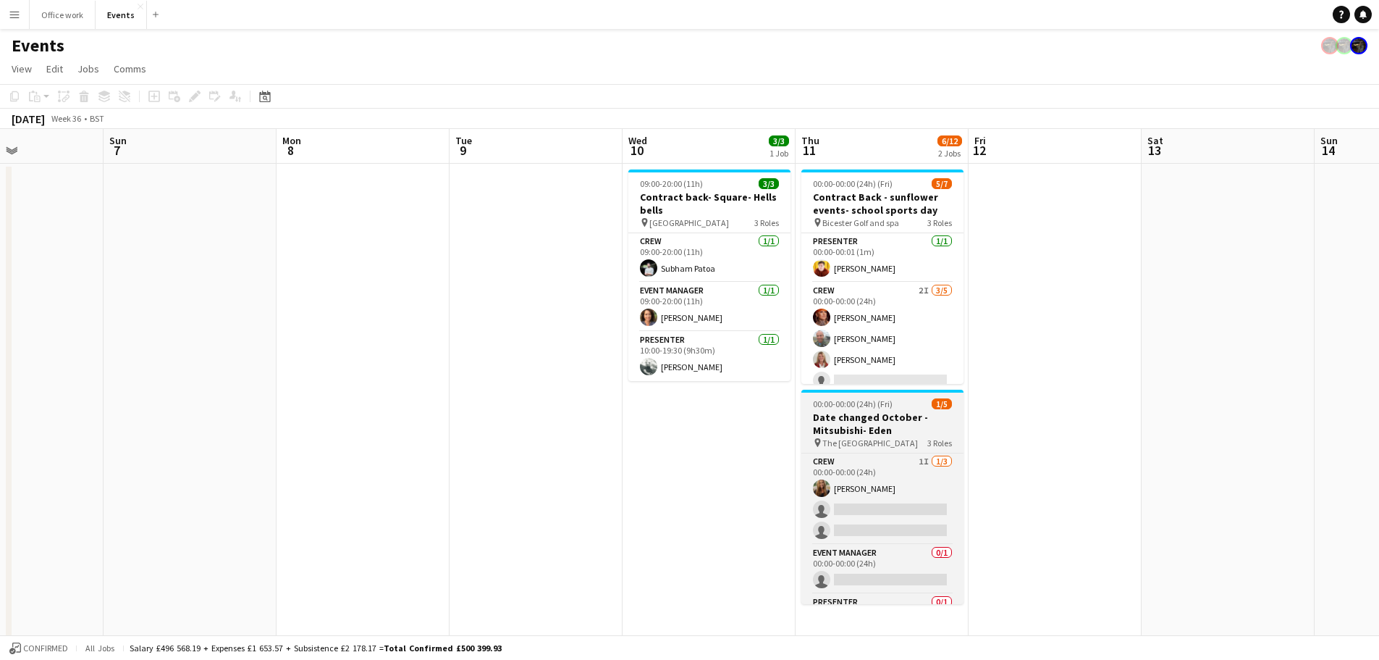
click at [860, 427] on h3 "Date changed October - Mitsubishi- Eden" at bounding box center [883, 424] width 162 height 26
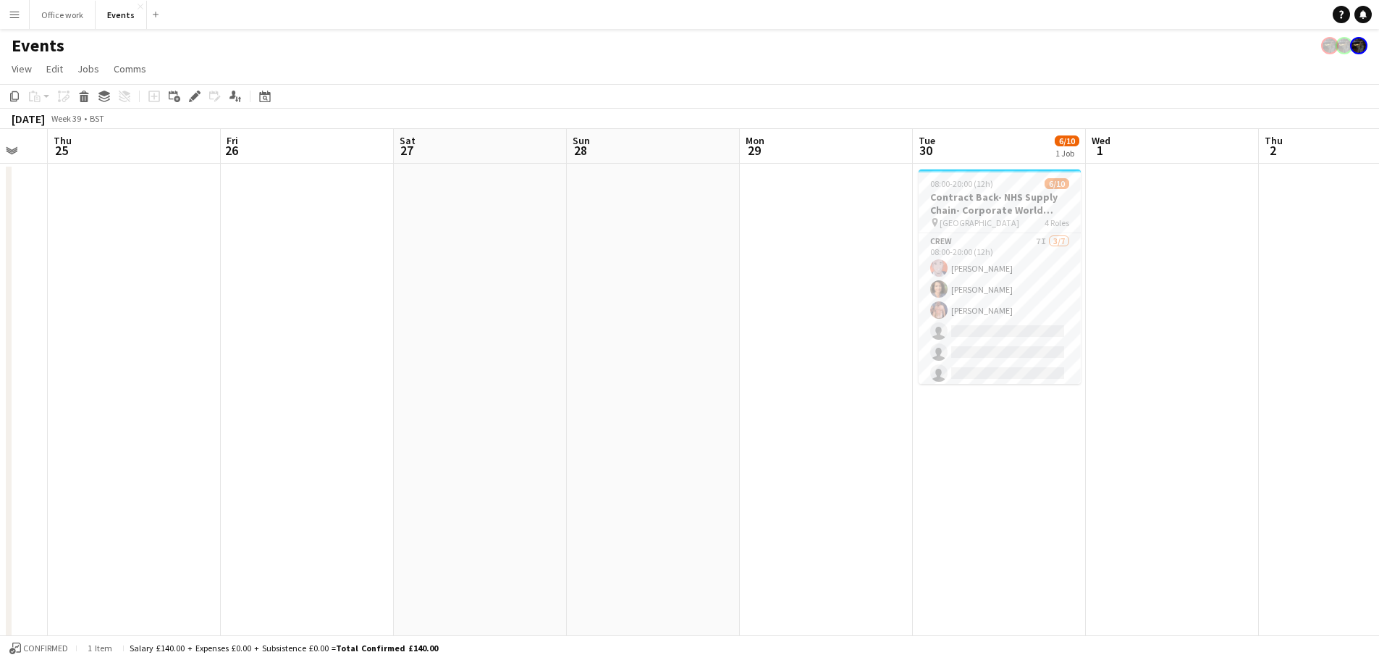
scroll to position [0, 472]
click at [994, 186] on div "08:00-20:00 (12h) 6/10" at bounding box center [999, 183] width 162 height 11
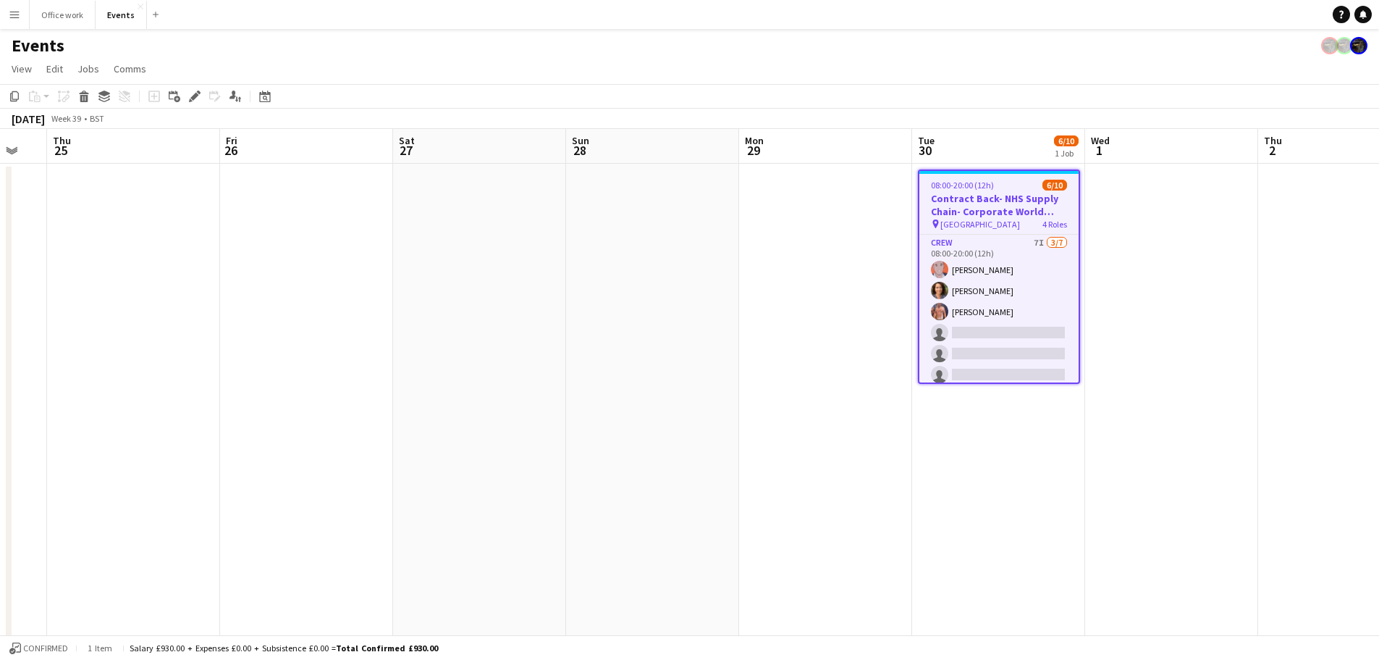
click at [772, 311] on app-date-cell at bounding box center [825, 508] width 173 height 688
